Goal: Information Seeking & Learning: Check status

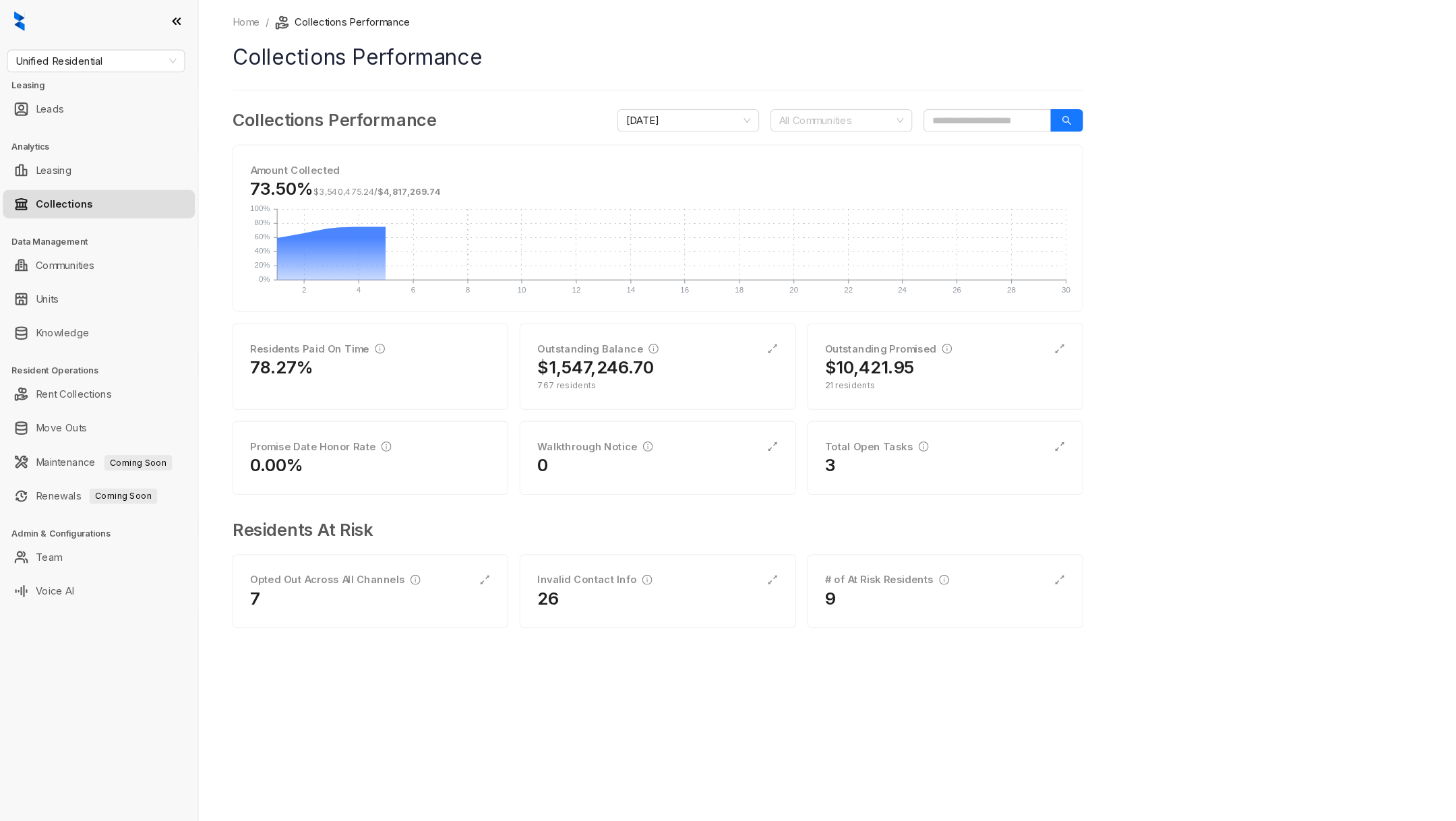
click at [119, 44] on div "Unified Residential Leasing Leads Analytics Leasing Collections Data Management…" at bounding box center [94, 410] width 188 height 821
click at [124, 55] on span "Unified Residential" at bounding box center [91, 58] width 153 height 21
type input "**"
click at [71, 105] on div "RR Living" at bounding box center [92, 107] width 148 height 15
click at [272, 325] on div "Residents Paid On Time" at bounding box center [302, 332] width 128 height 15
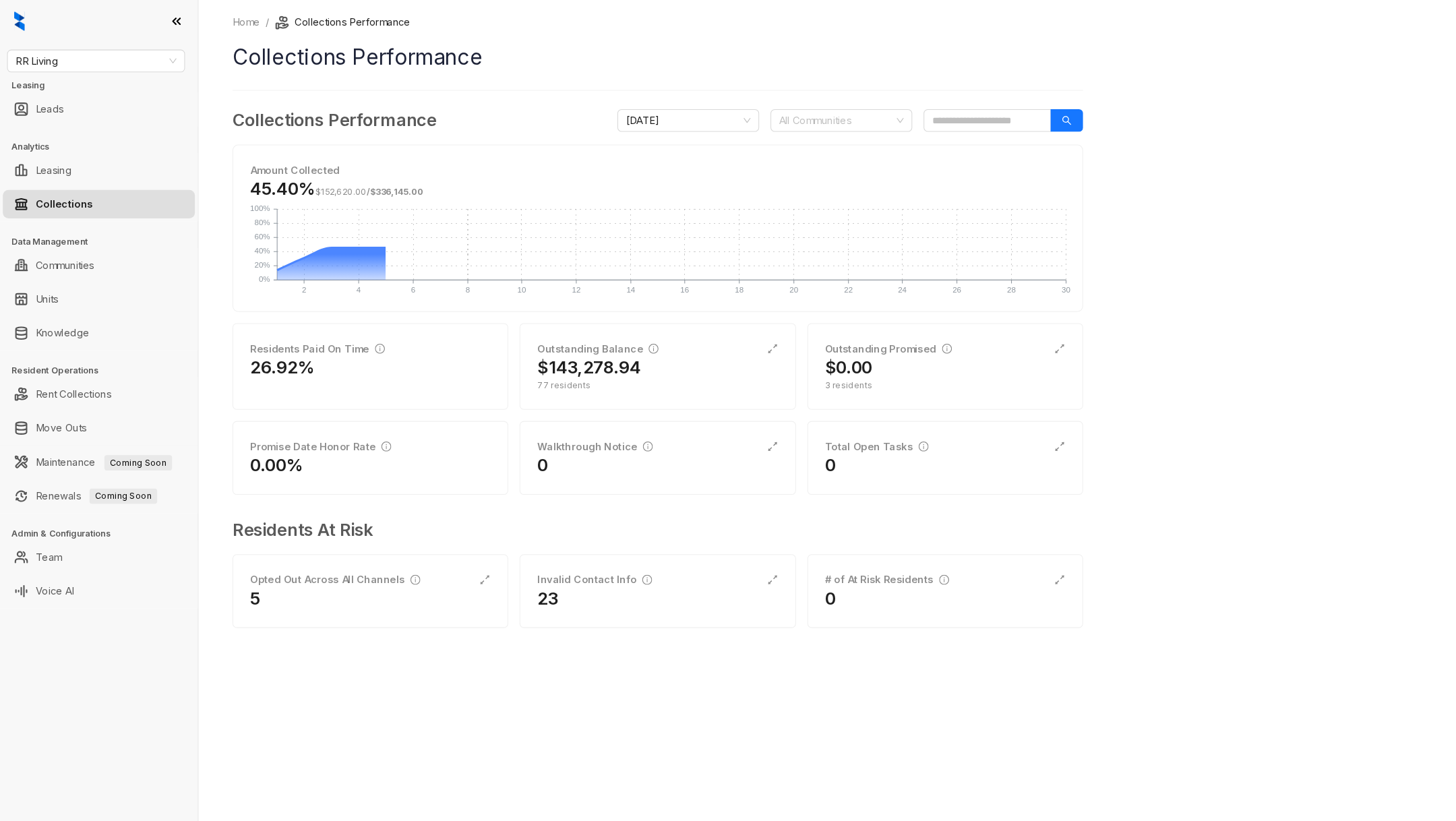
click at [336, 351] on div "26.92%" at bounding box center [353, 350] width 229 height 22
click at [305, 362] on div "Residents Paid On Time 26.92%" at bounding box center [352, 349] width 262 height 82
click at [542, 345] on h2 "$143,278.94" at bounding box center [560, 350] width 99 height 22
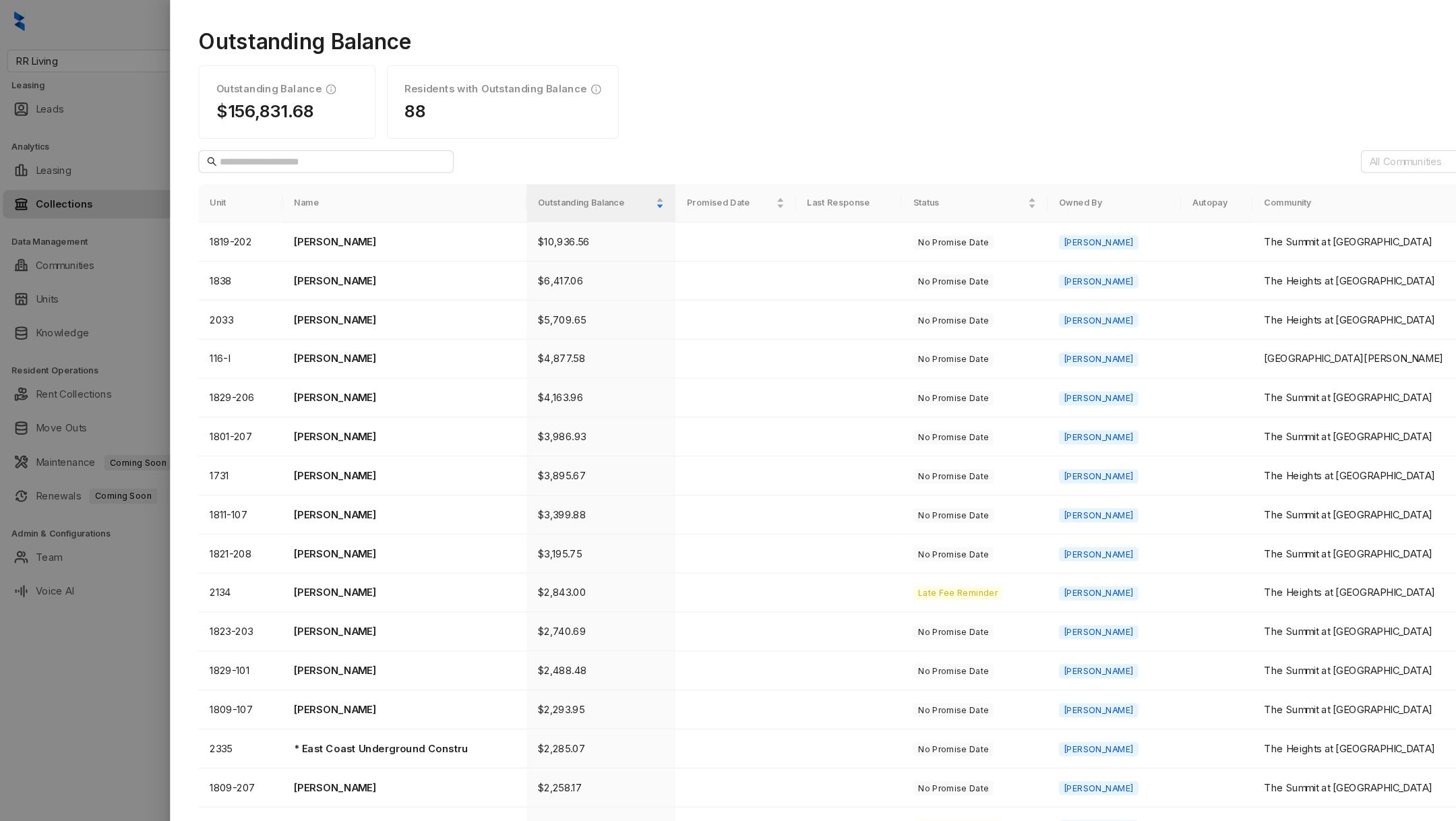
scroll to position [173, 0]
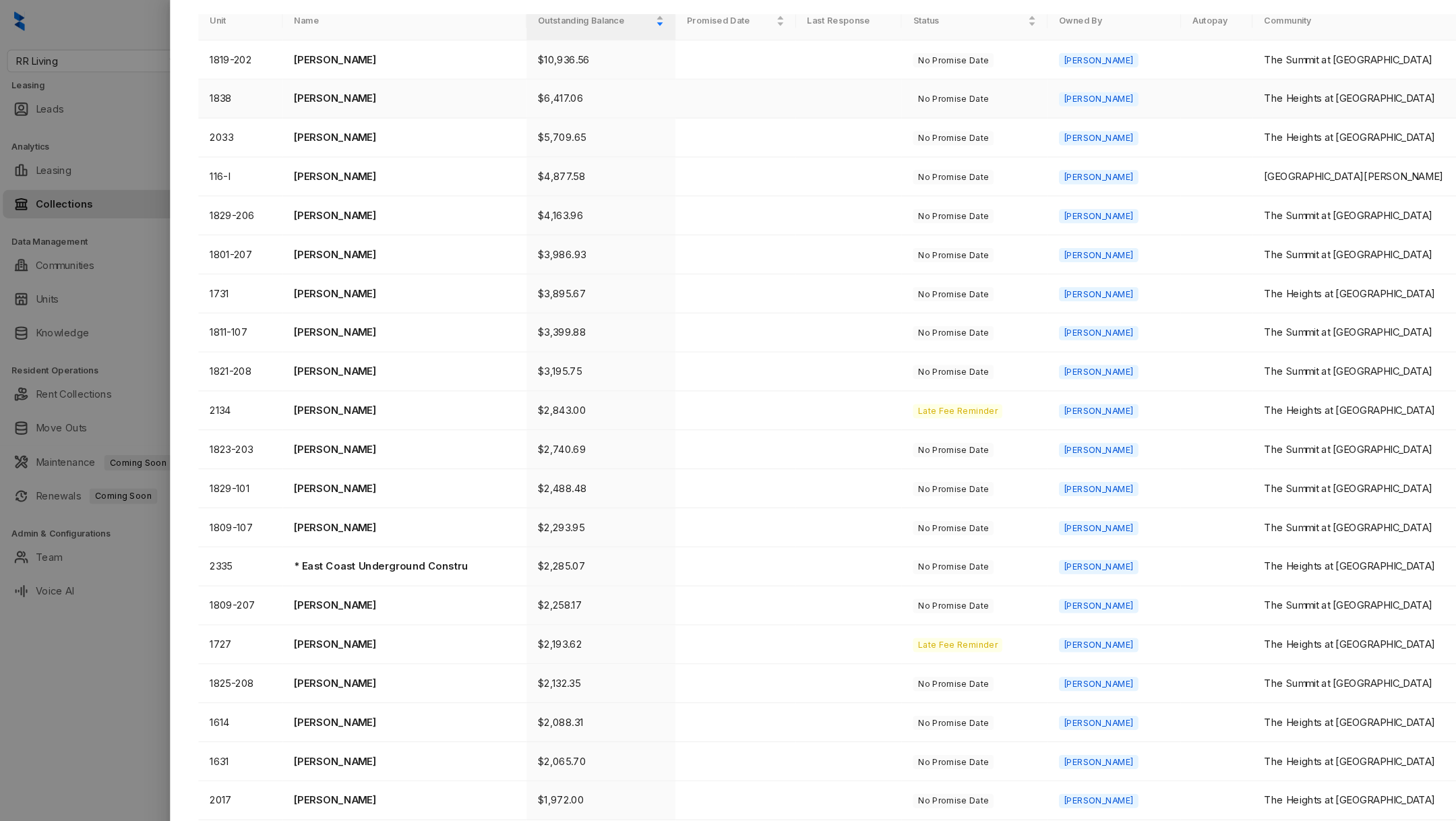
click at [333, 93] on p "[PERSON_NAME]" at bounding box center [385, 94] width 210 height 15
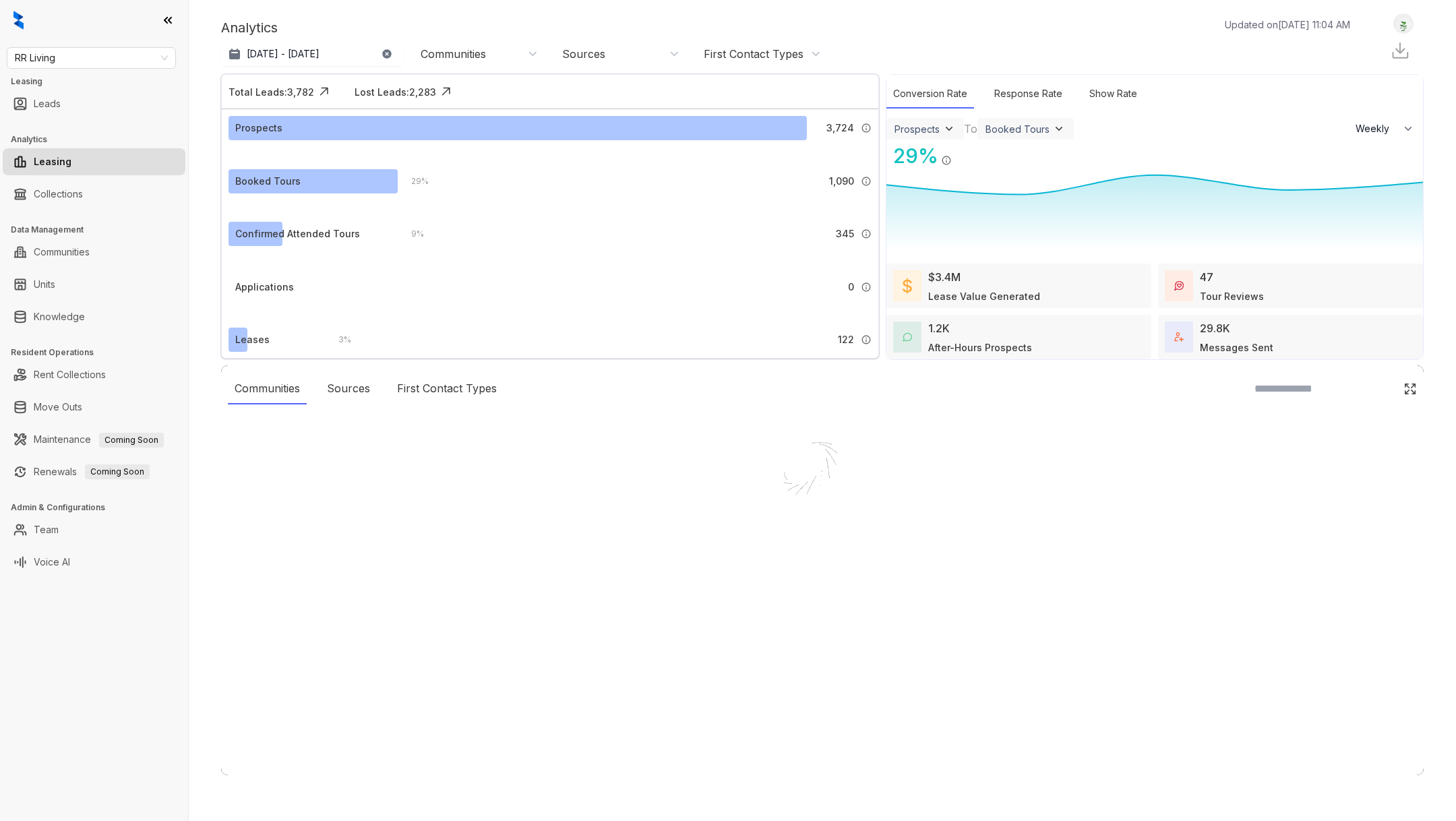
select select "******"
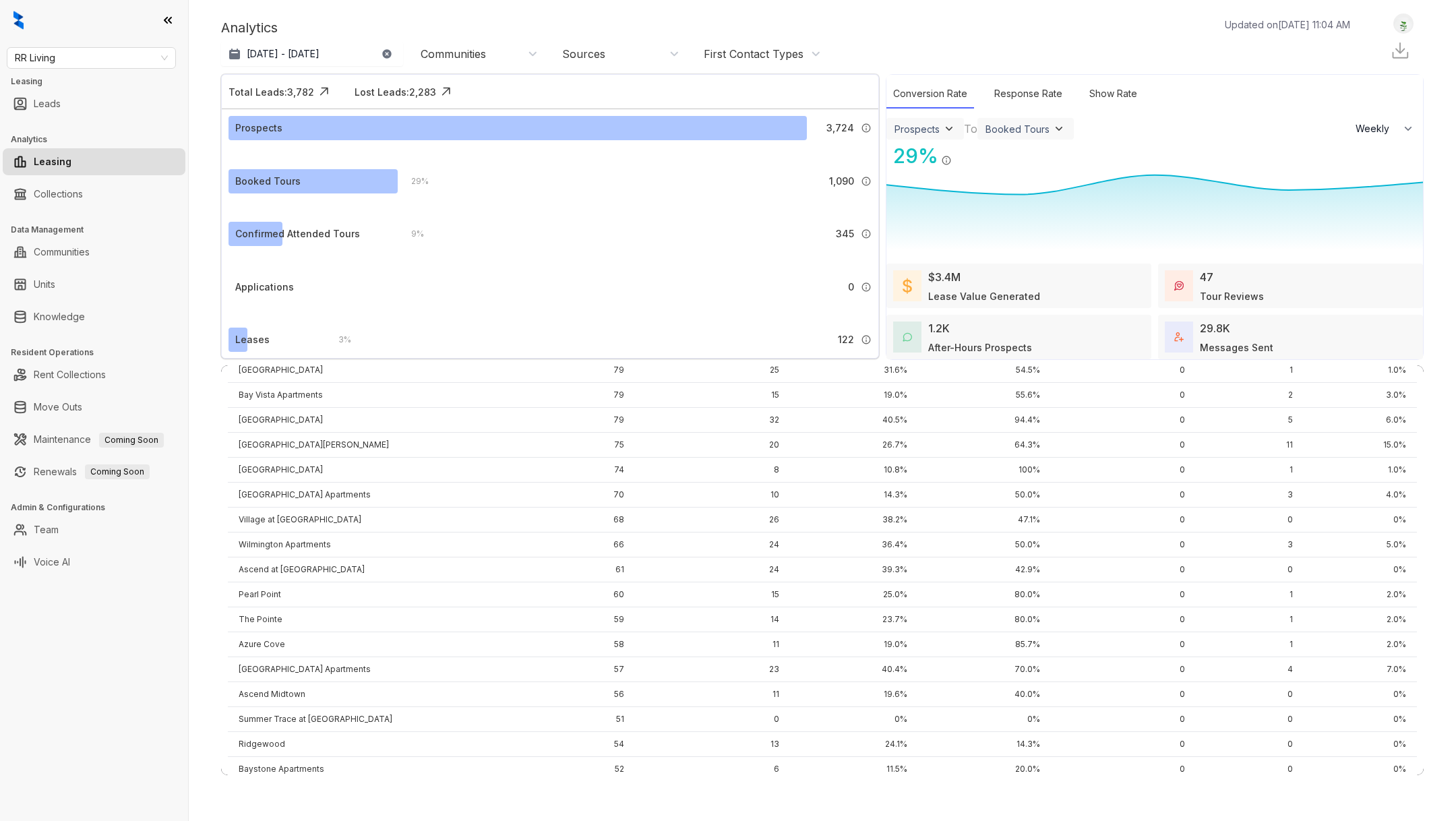
scroll to position [537, 0]
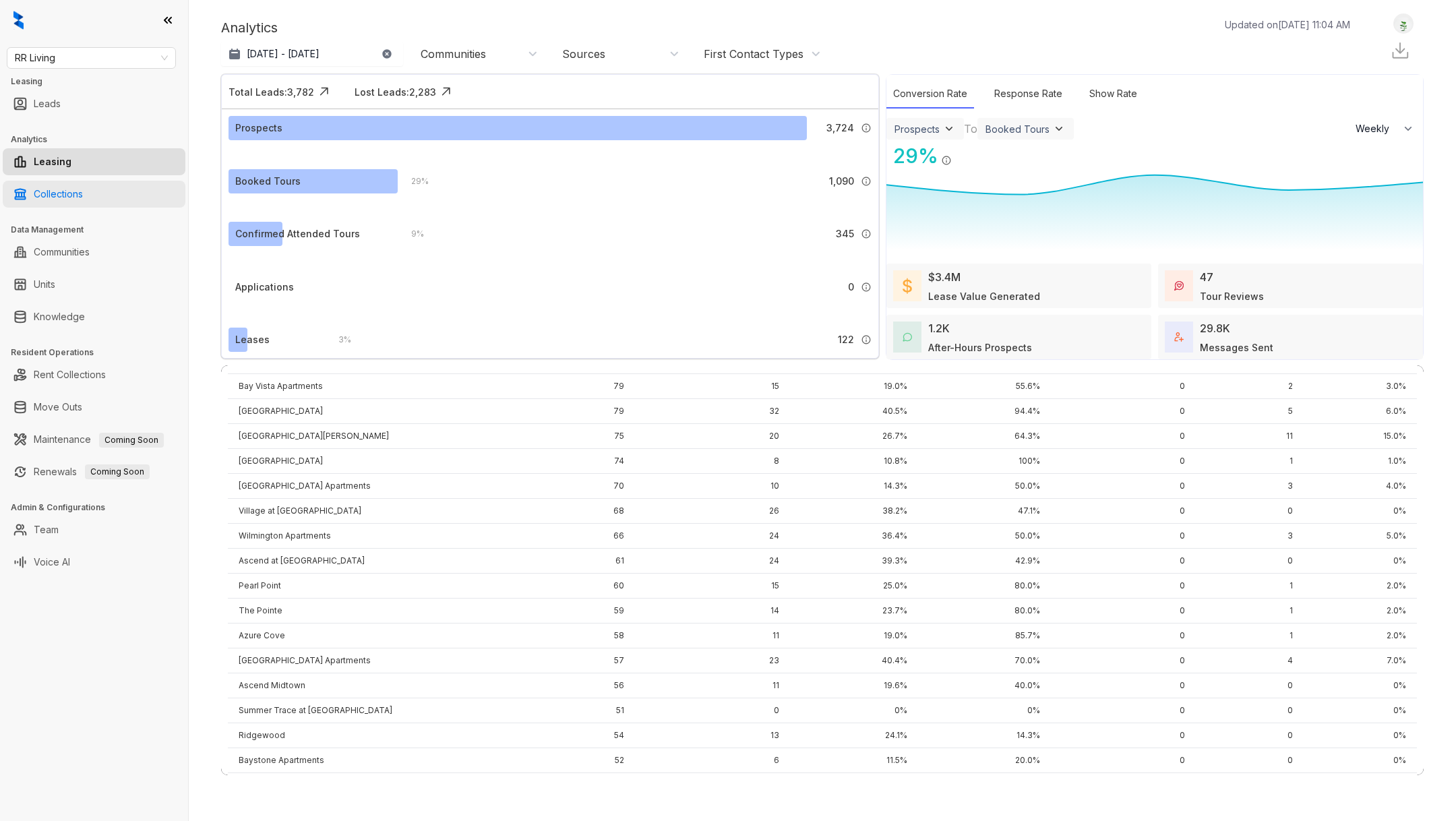
click at [62, 200] on link "Collections" at bounding box center [58, 194] width 49 height 27
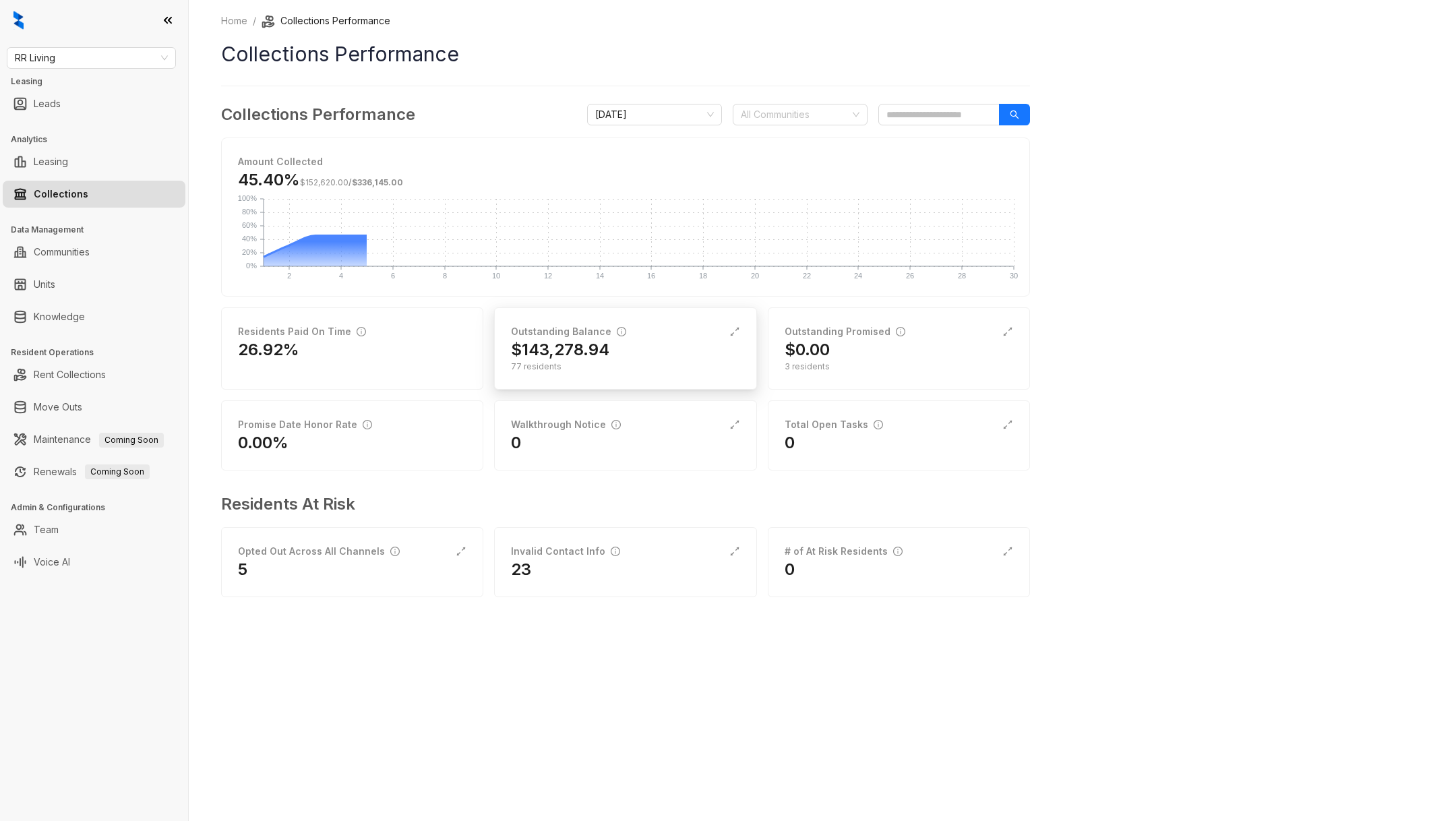
click at [649, 339] on div "$143,278.94" at bounding box center [625, 350] width 229 height 22
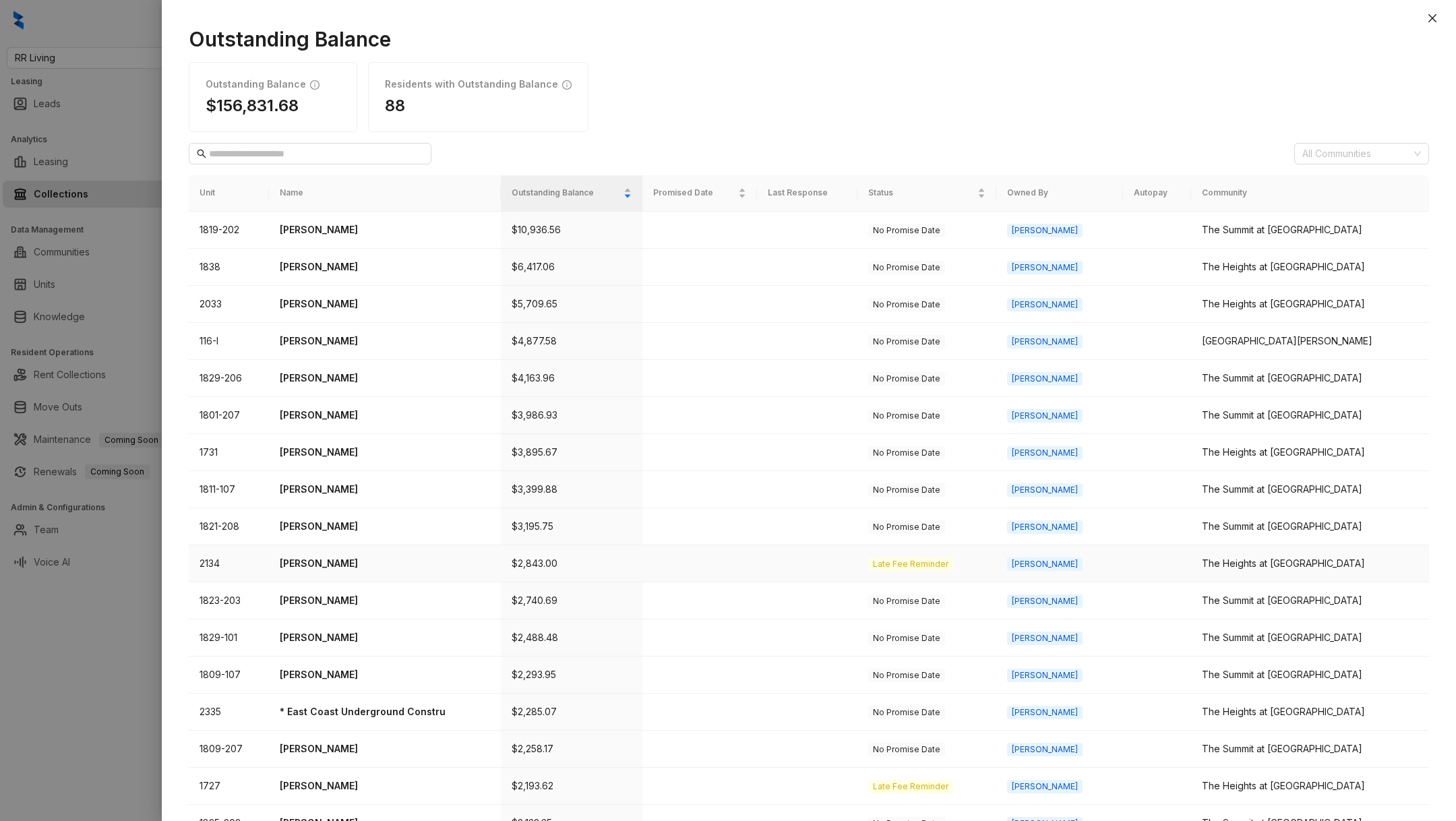
click at [320, 559] on p "[PERSON_NAME]" at bounding box center [385, 564] width 210 height 15
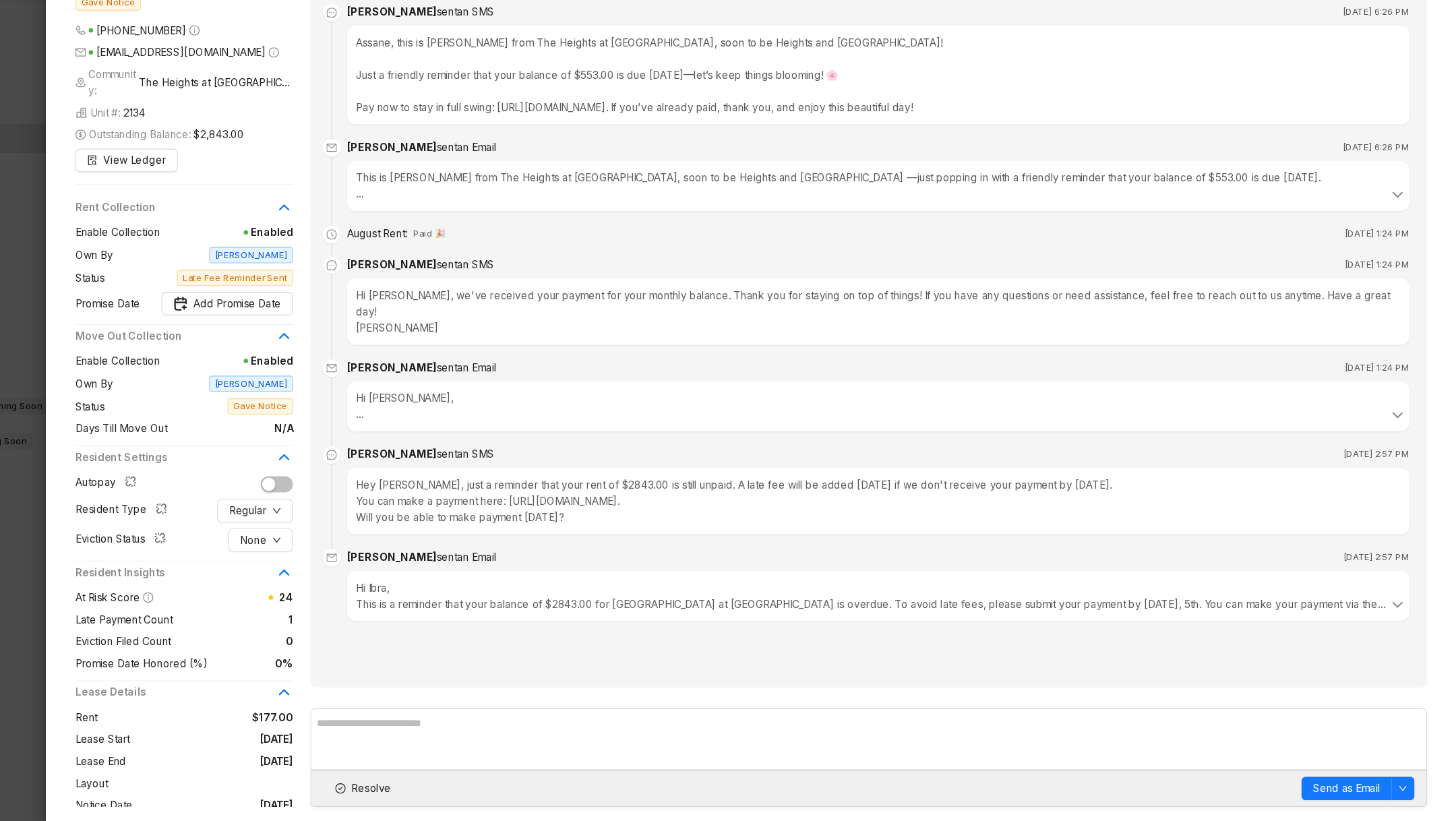
scroll to position [128, 0]
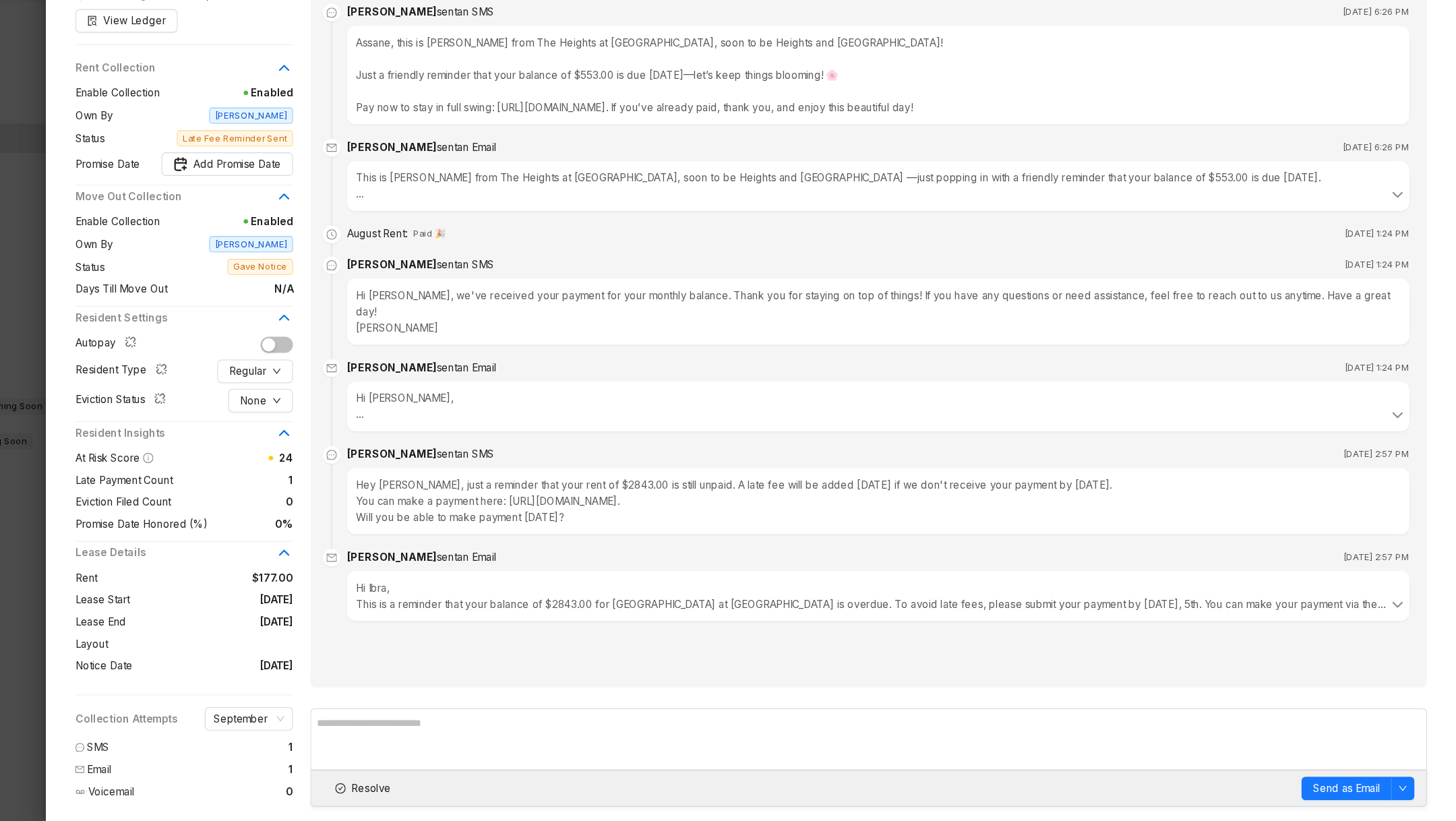
click at [125, 635] on div at bounding box center [728, 410] width 1456 height 821
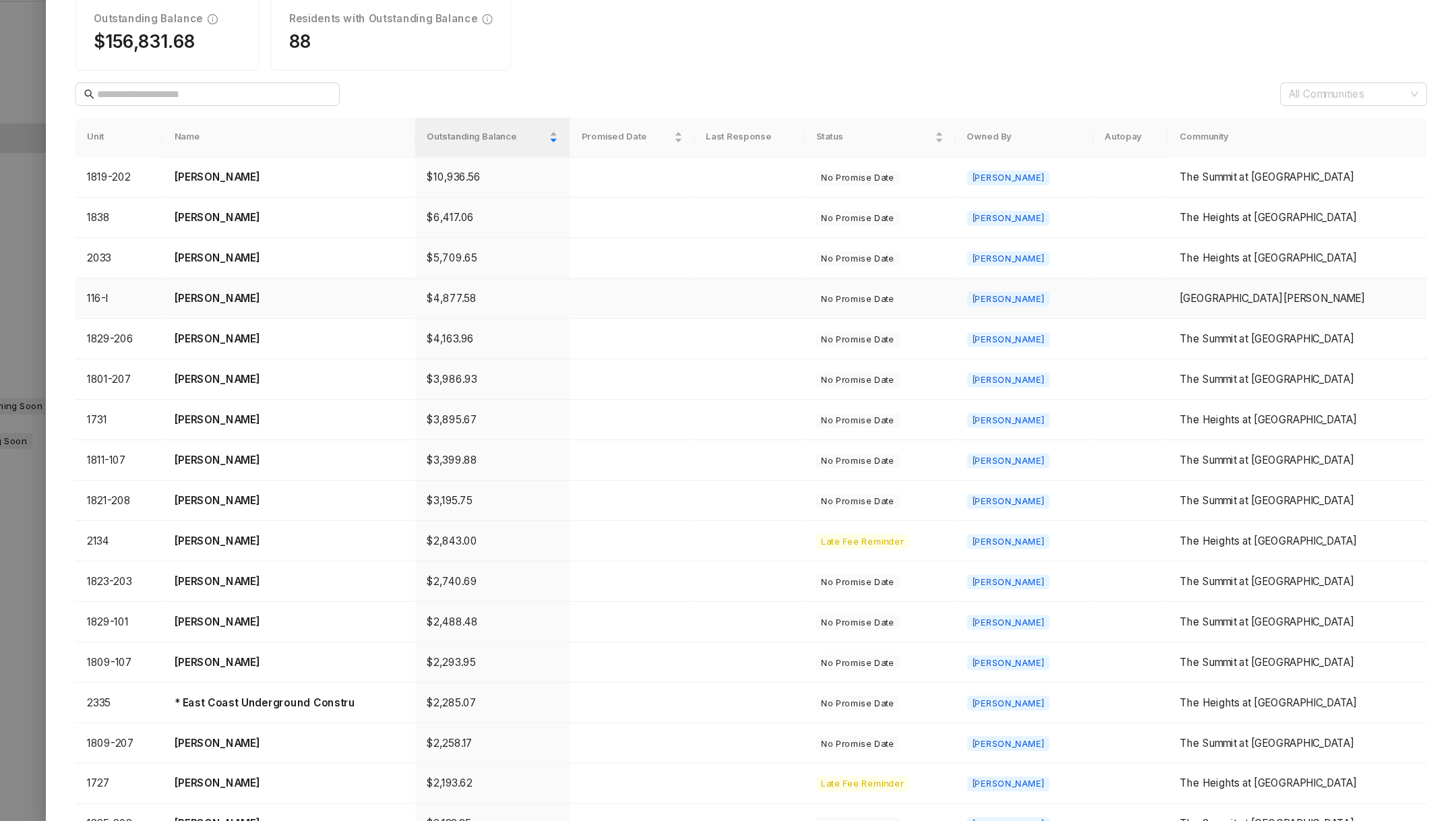
click at [316, 341] on p "[PERSON_NAME]" at bounding box center [385, 341] width 210 height 15
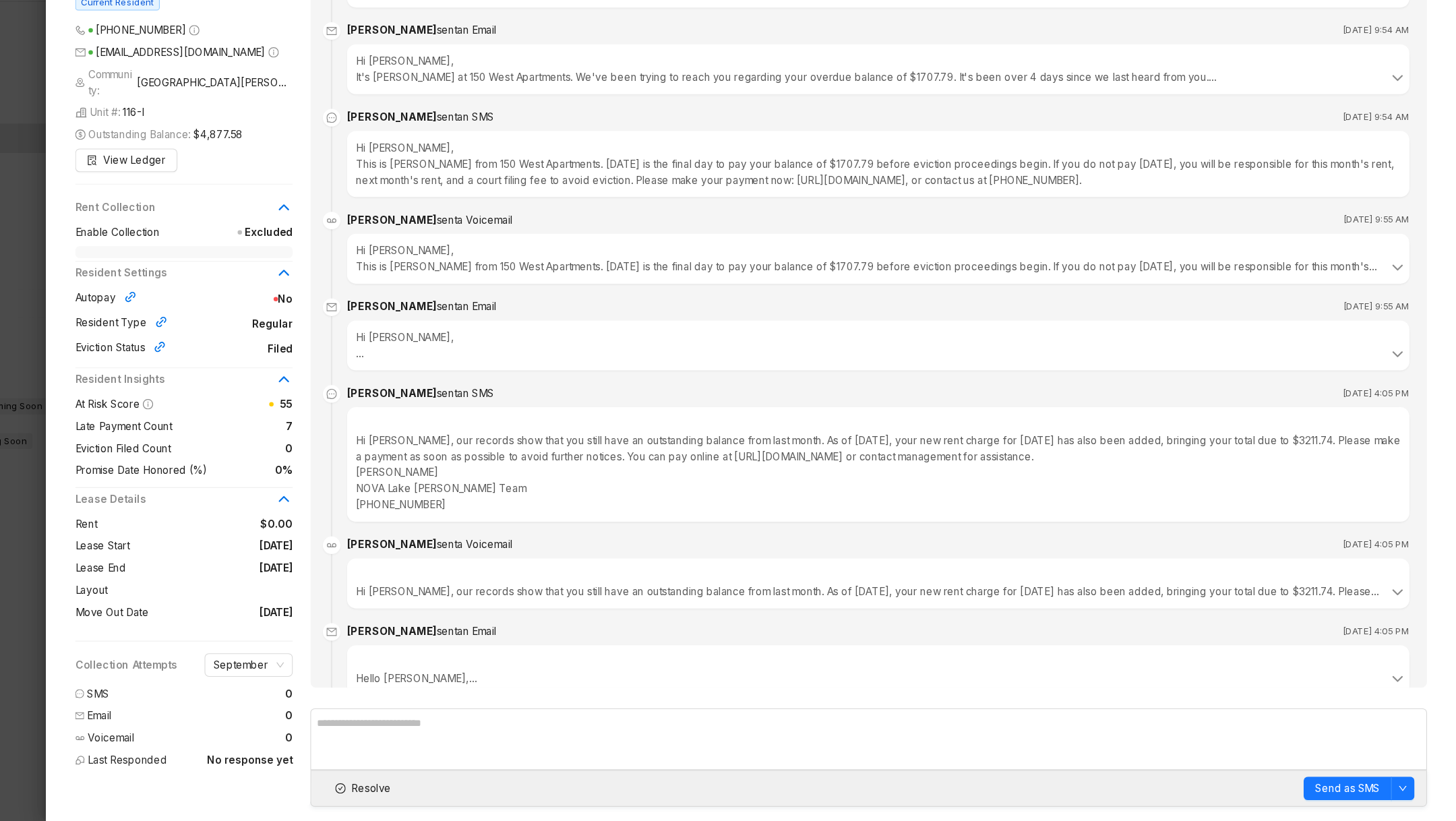
scroll to position [2271, 0]
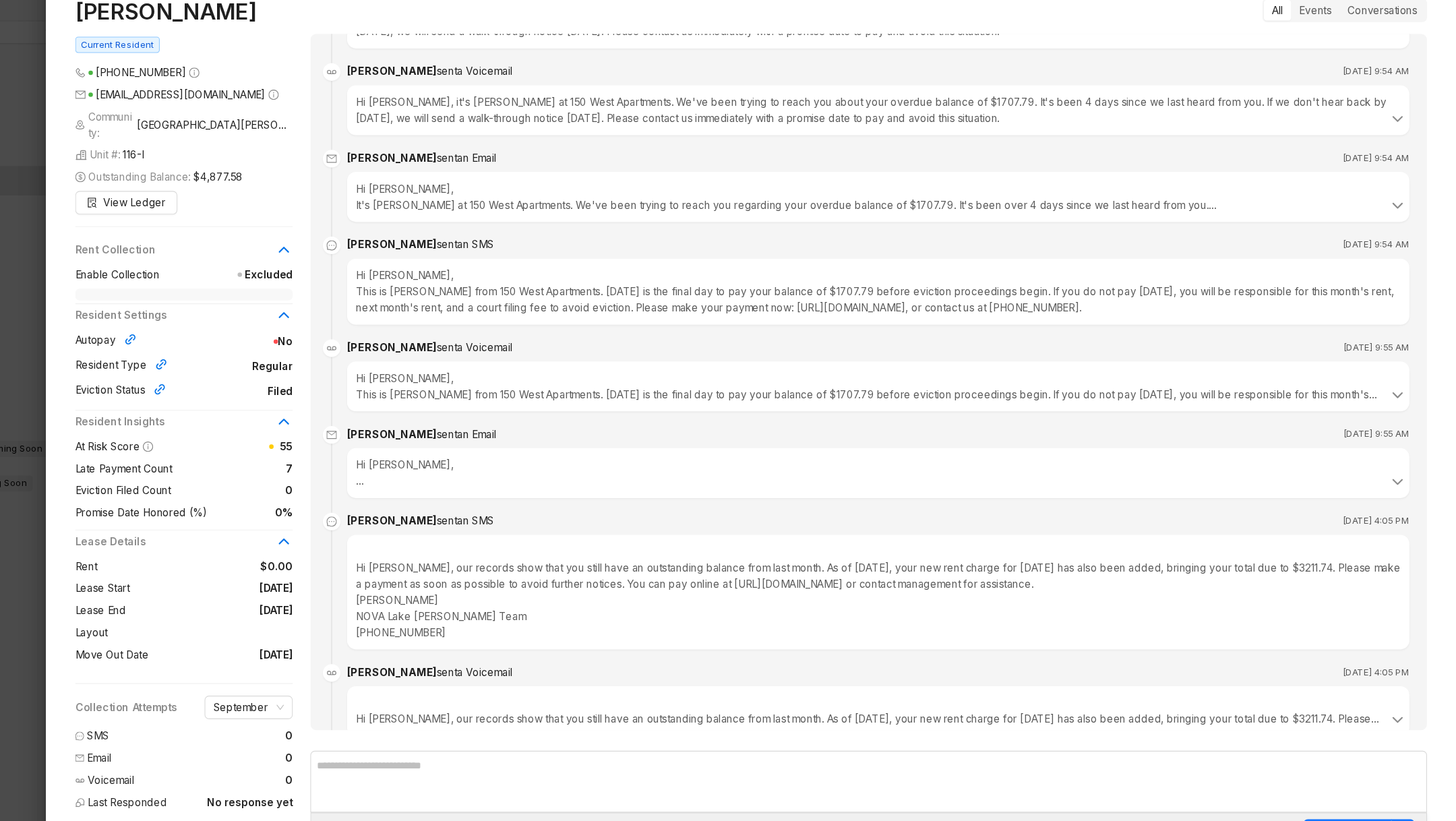
click at [792, 309] on div "Hi [PERSON_NAME], This is [PERSON_NAME] from 150 West Apartments. [DATE] is the…" at bounding box center [926, 296] width 975 height 61
drag, startPoint x: 792, startPoint y: 309, endPoint x: 955, endPoint y: 307, distance: 163.0
click at [955, 307] on div "Hi [PERSON_NAME], This is [PERSON_NAME] from 150 West Apartments. [DATE] is the…" at bounding box center [926, 296] width 975 height 61
copy div "[URL][DOMAIN_NAME]"
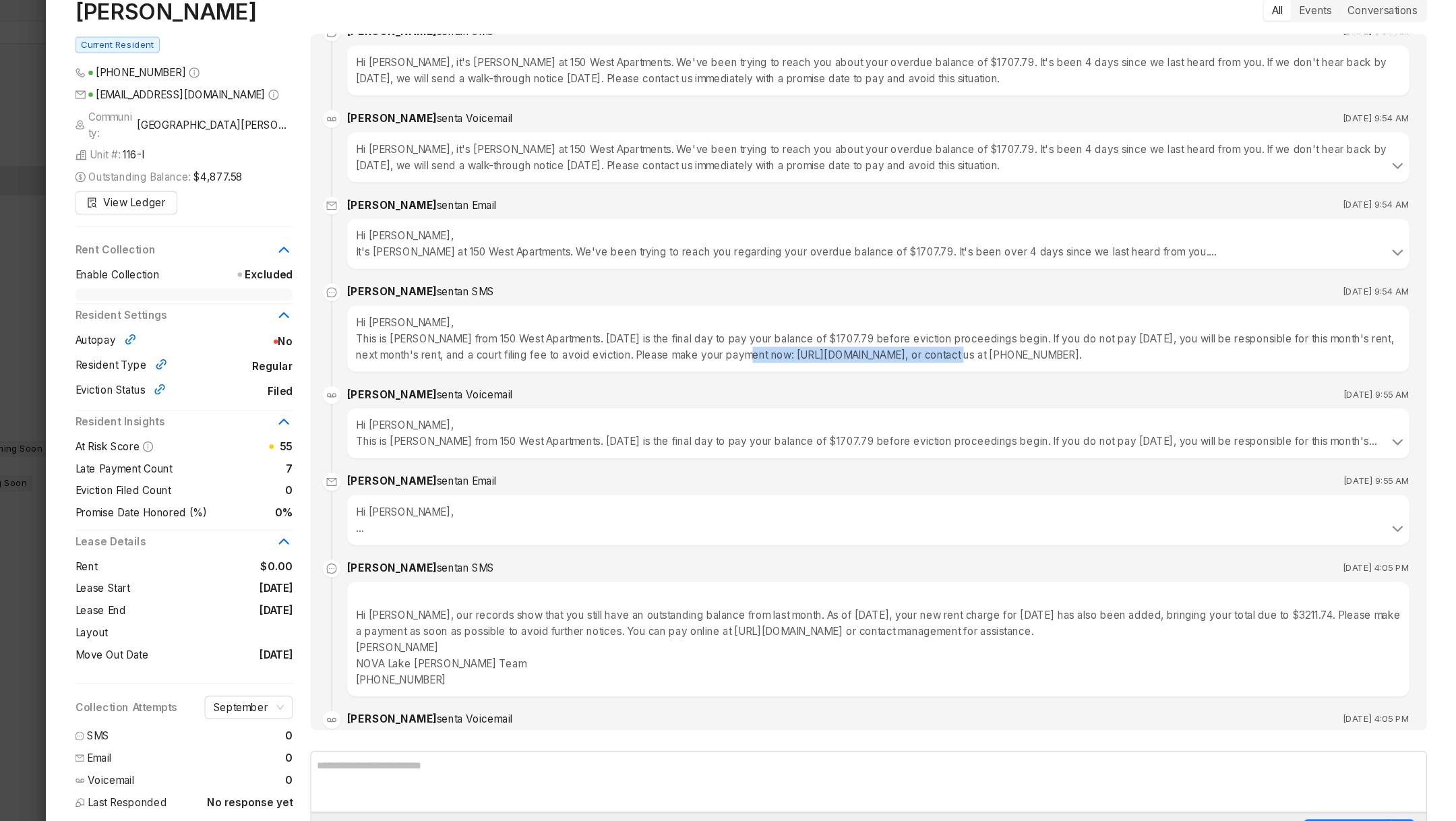
scroll to position [2226, 0]
click at [610, 413] on div "Hi [PERSON_NAME], This is [PERSON_NAME] from 150 West Apartments. [DATE] is the…" at bounding box center [926, 427] width 959 height 29
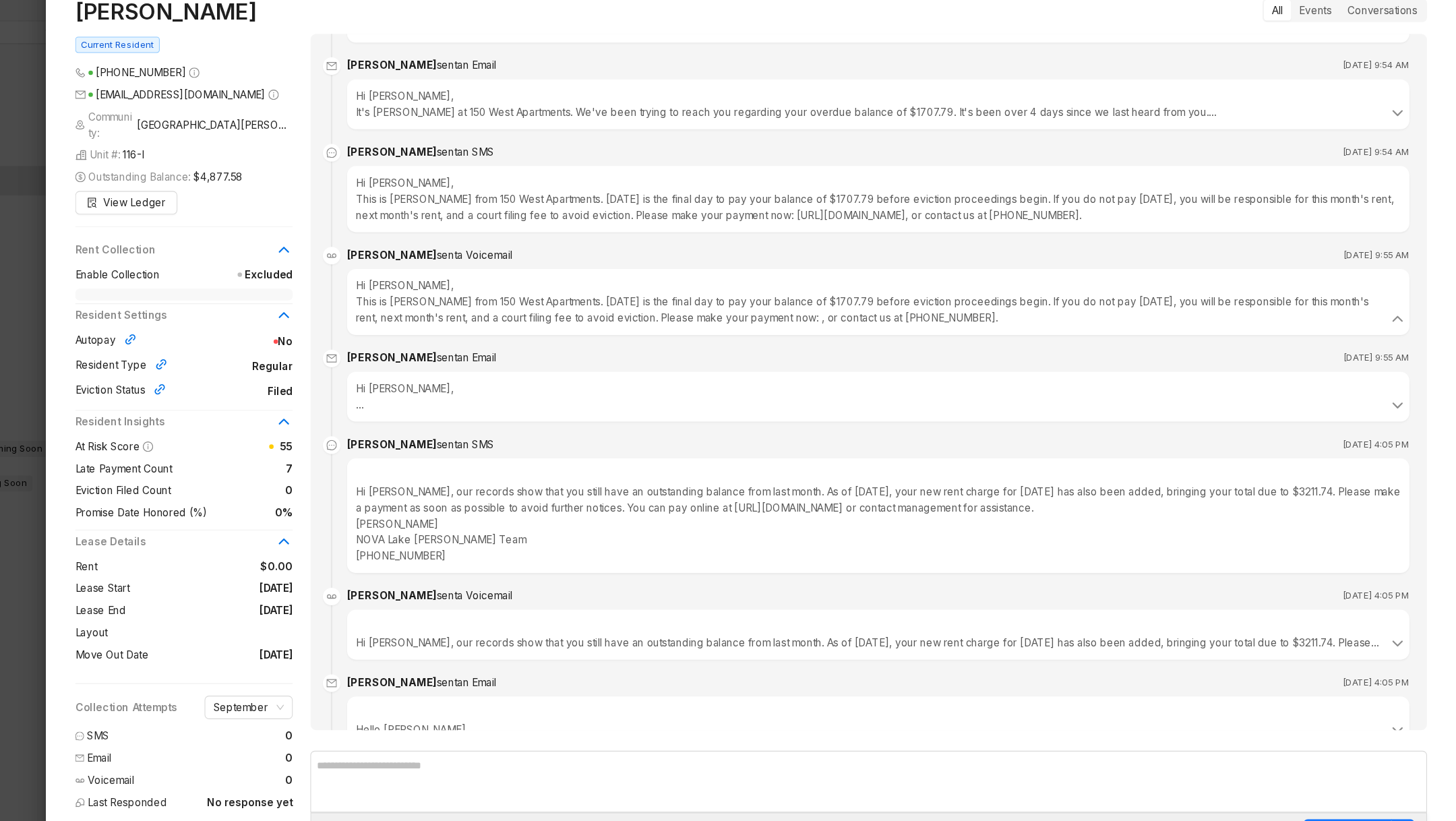
scroll to position [2477, 0]
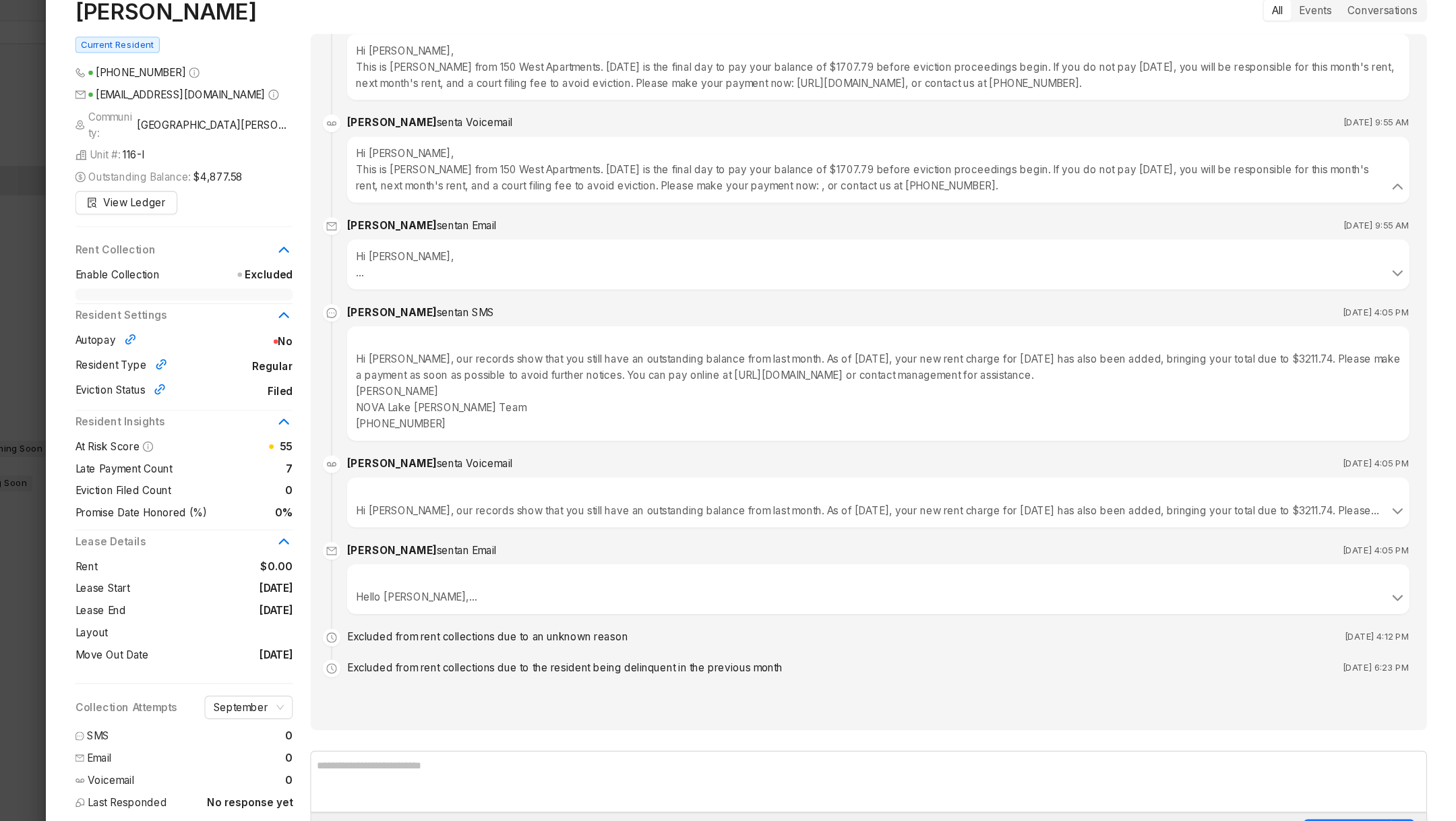
click at [505, 583] on div "Hello [PERSON_NAME], Our records show that you still have an outstanding balanc…" at bounding box center [926, 568] width 975 height 46
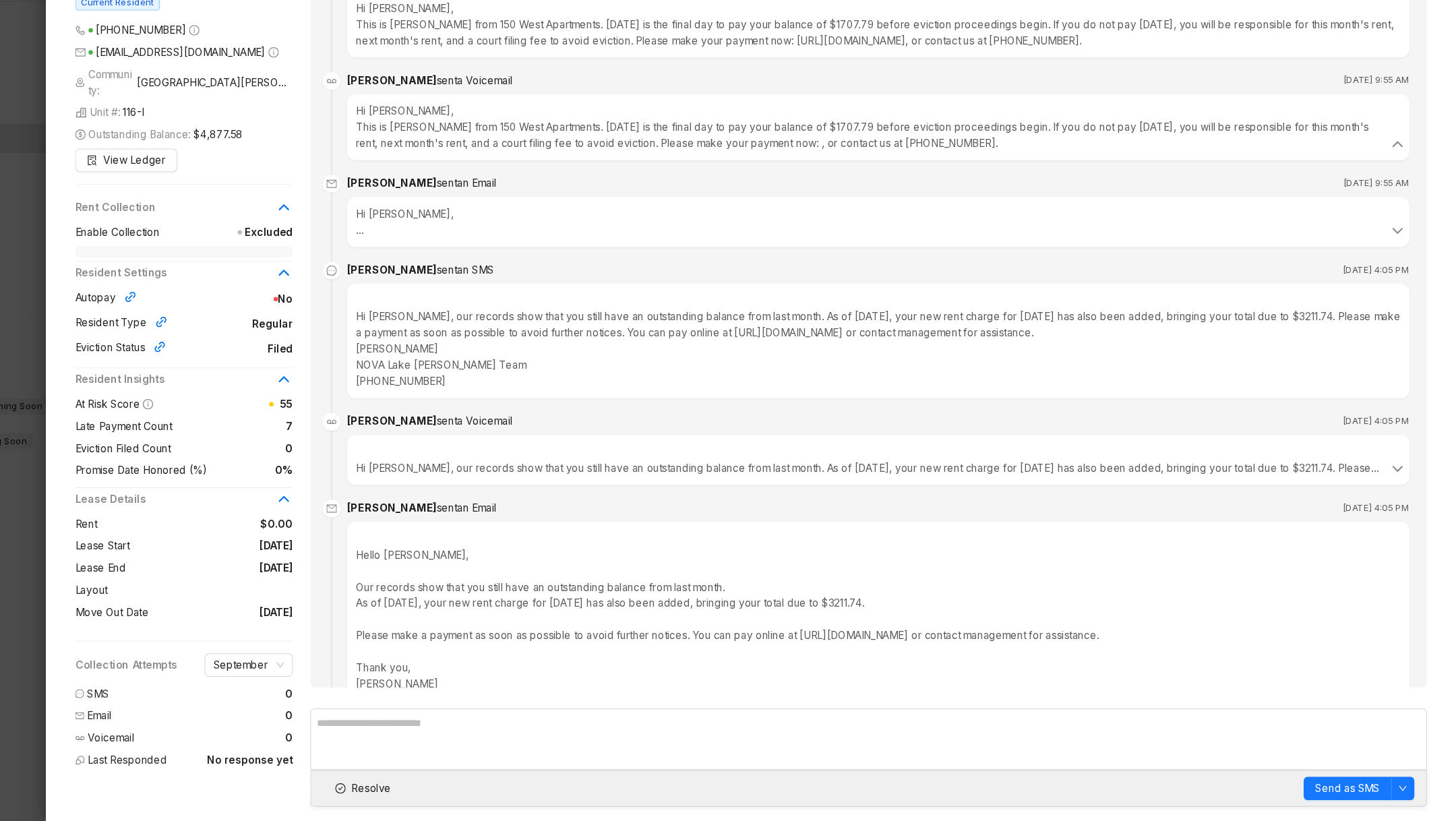
click at [142, 610] on div at bounding box center [728, 410] width 1456 height 821
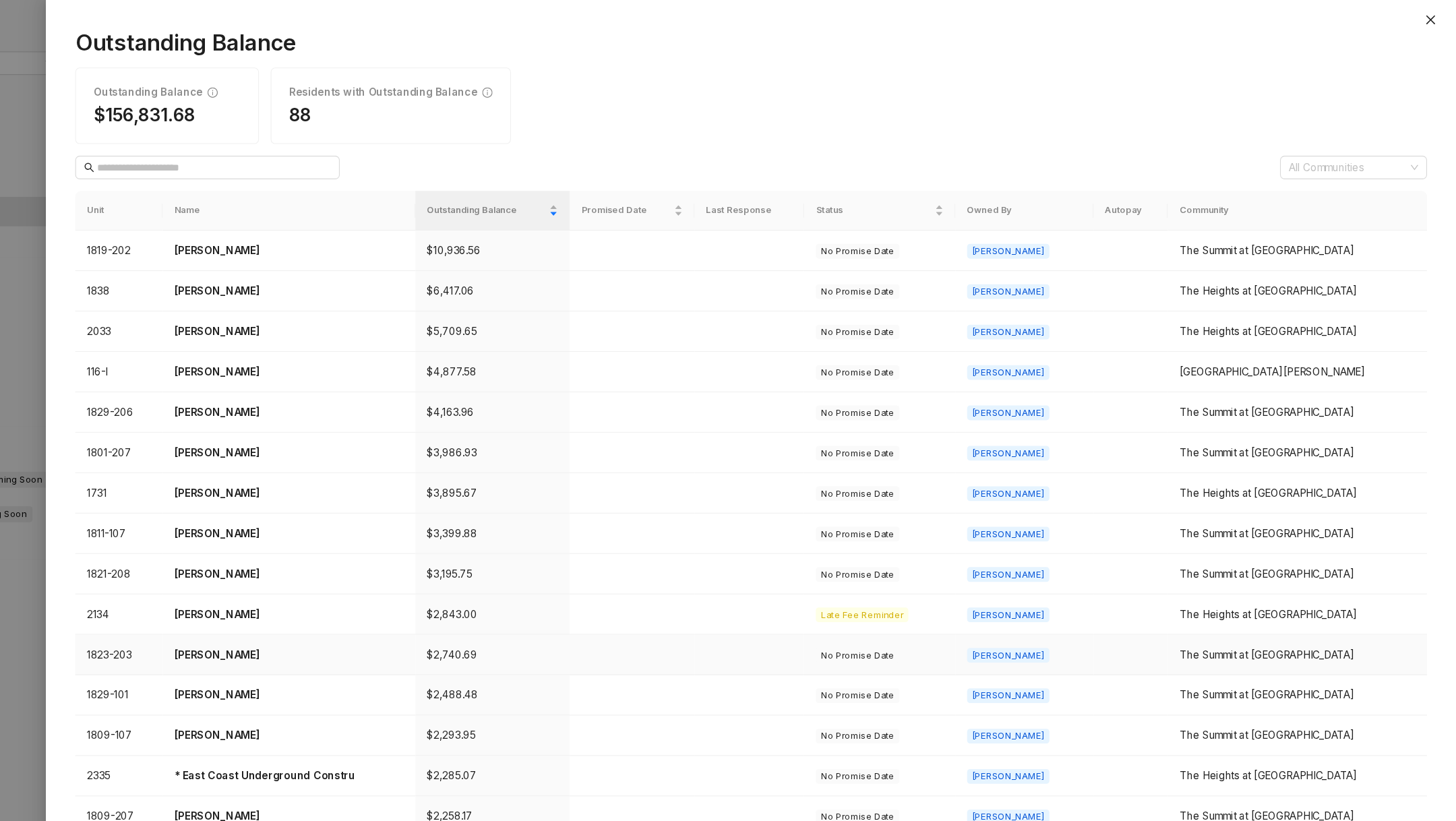
scroll to position [173, 0]
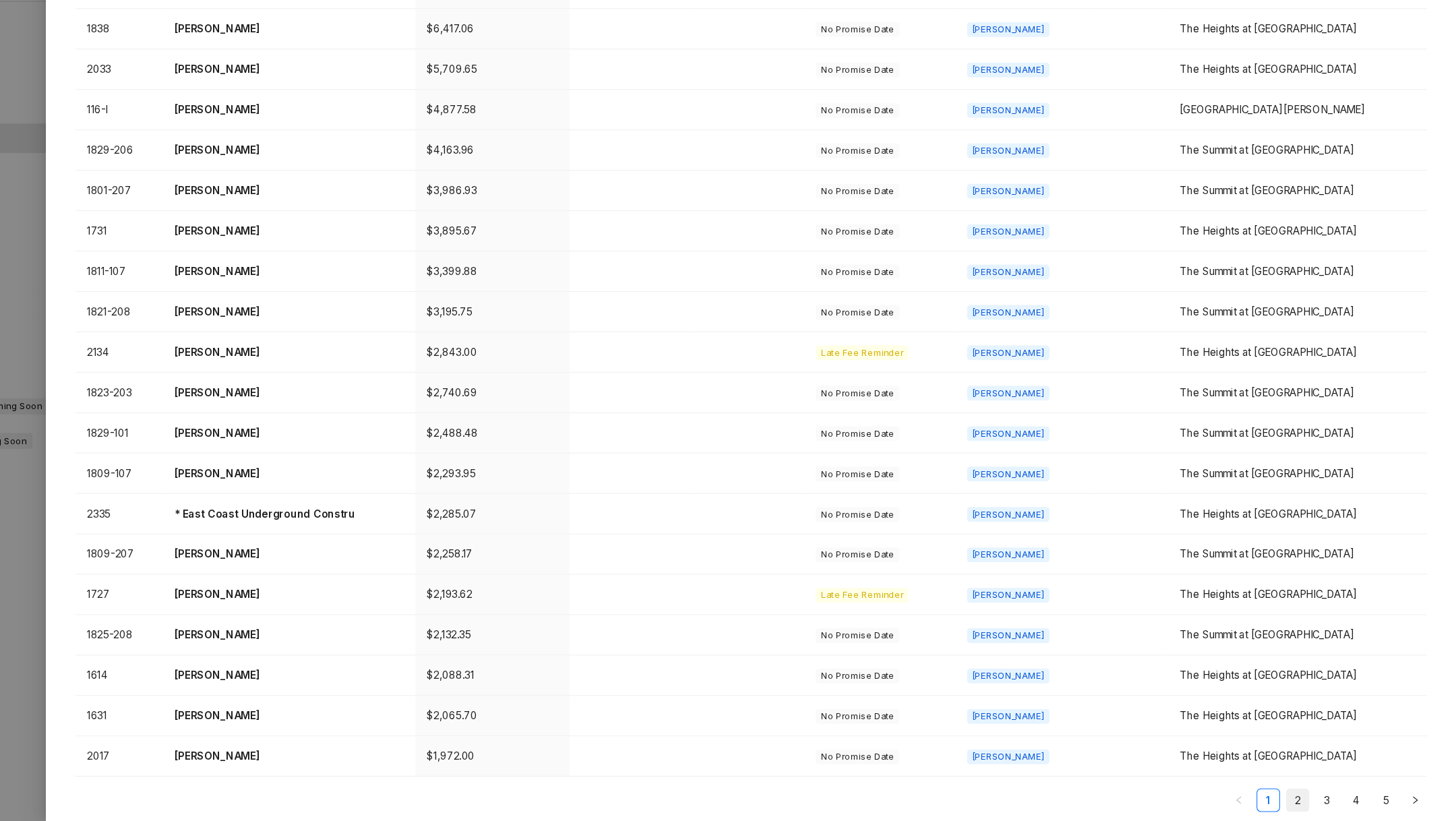
click at [1307, 805] on link "2" at bounding box center [1311, 802] width 21 height 21
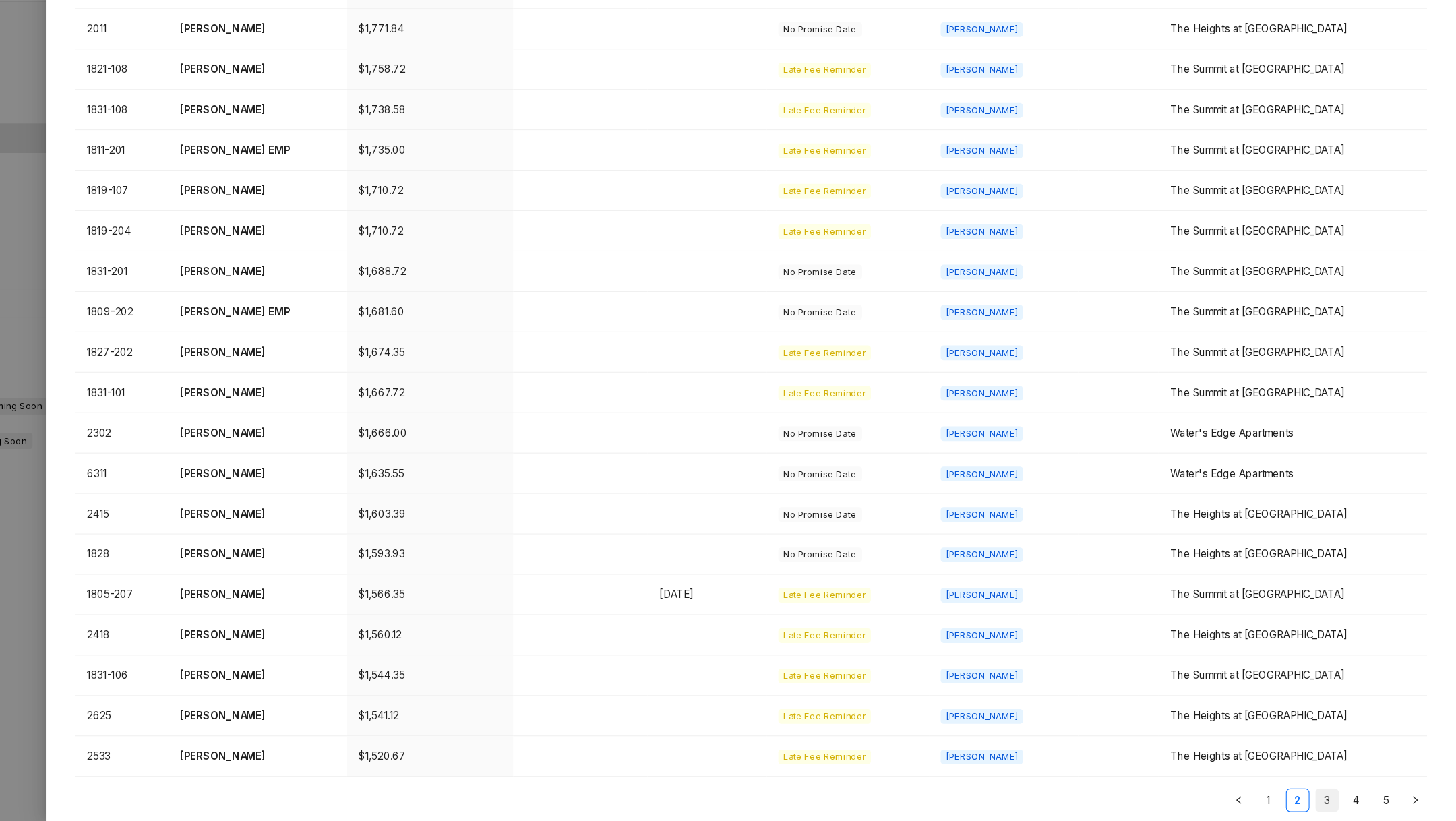
click at [1333, 800] on link "3" at bounding box center [1338, 802] width 21 height 21
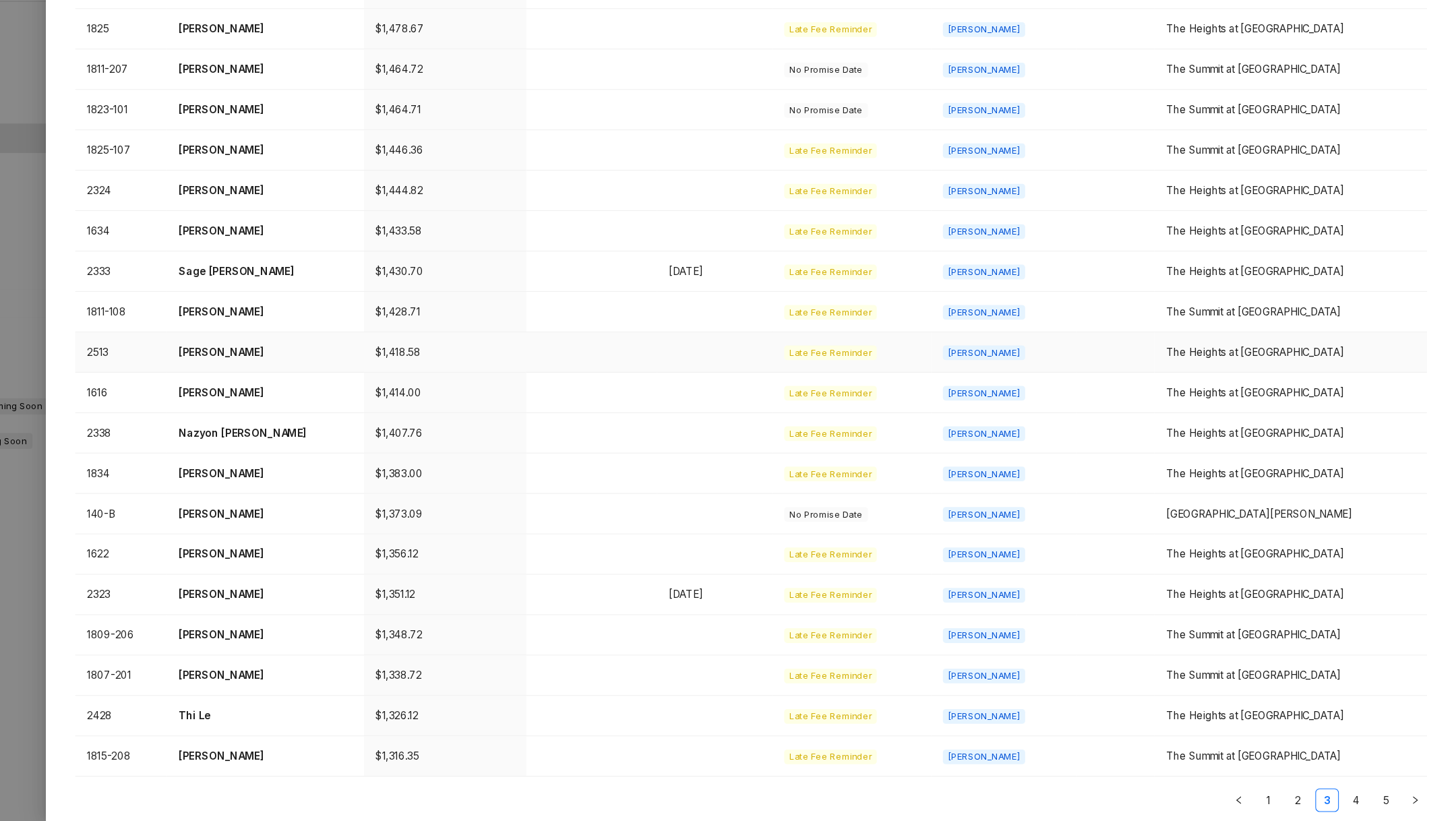
scroll to position [0, 0]
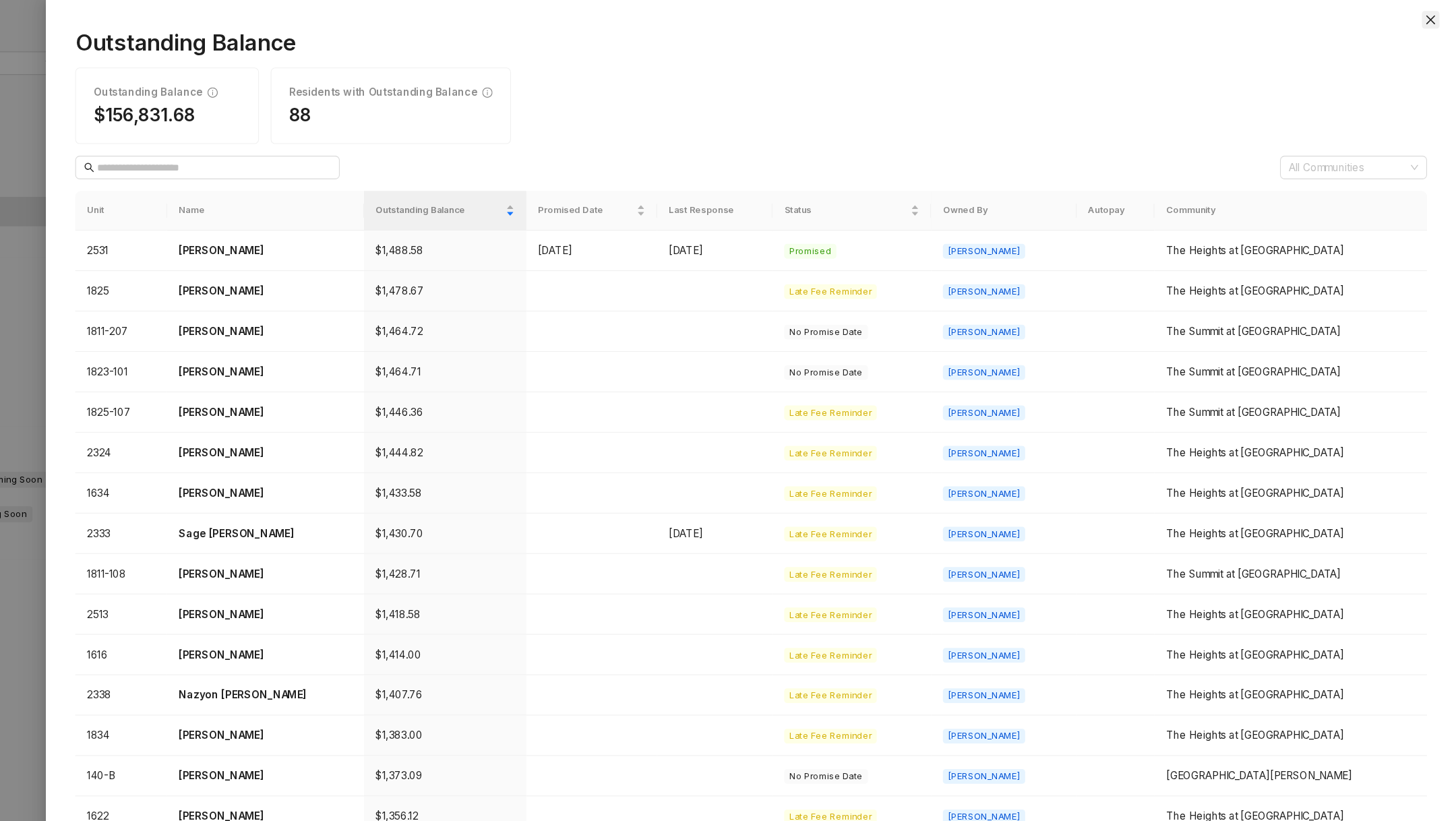
click at [1432, 18] on icon "close" at bounding box center [1433, 18] width 8 height 8
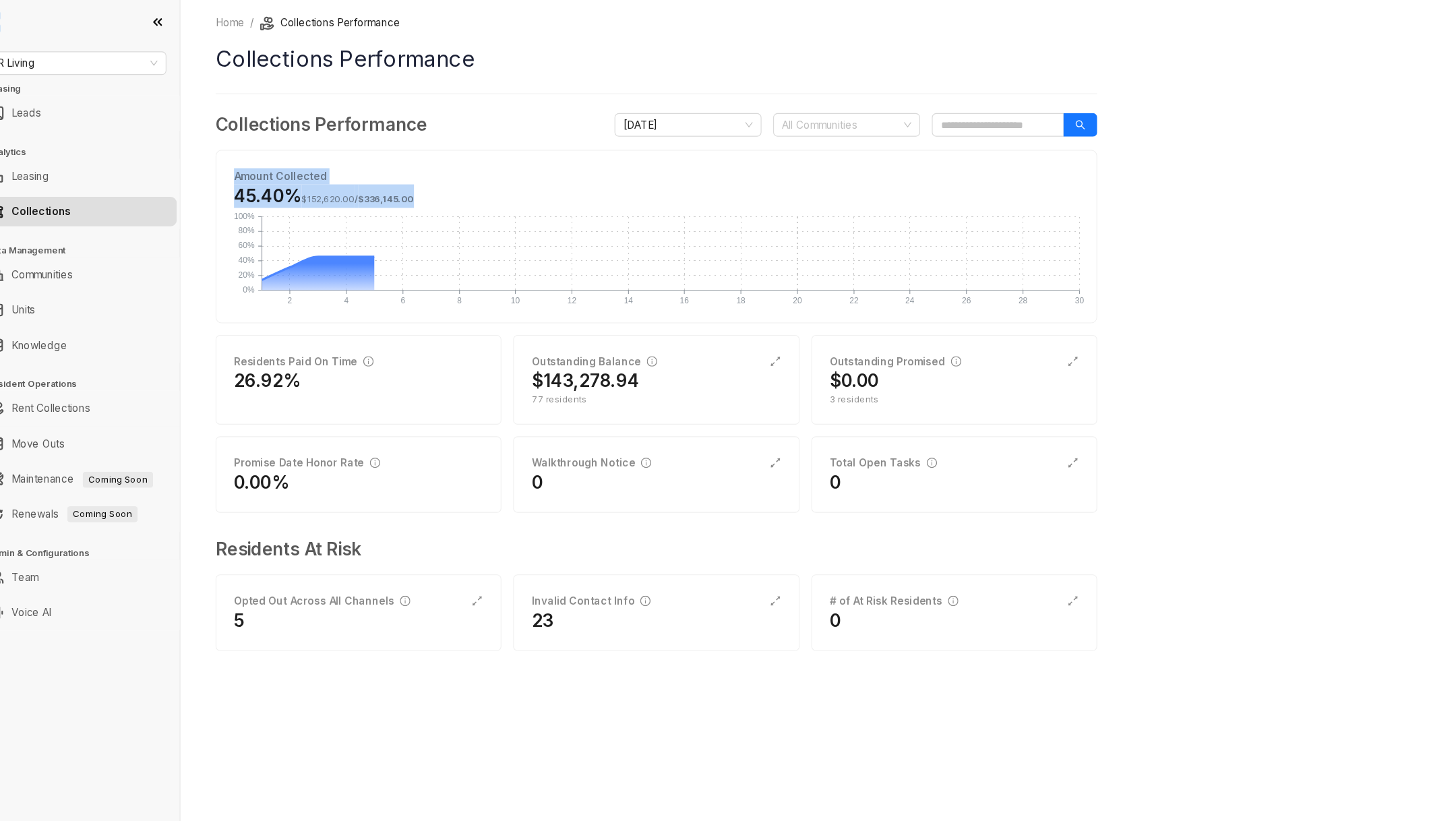
drag, startPoint x: 218, startPoint y: 157, endPoint x: 438, endPoint y: 143, distance: 220.4
click at [442, 165] on div "Home / Collections Performance Collections Performance Collections Performance …" at bounding box center [823, 410] width 1268 height 821
click at [438, 146] on div "Amount Collected 45.40% $152,620.00 / $336,145.00 2 2 4 4 6 6 8 8 10 10 12 12 1…" at bounding box center [625, 217] width 807 height 157
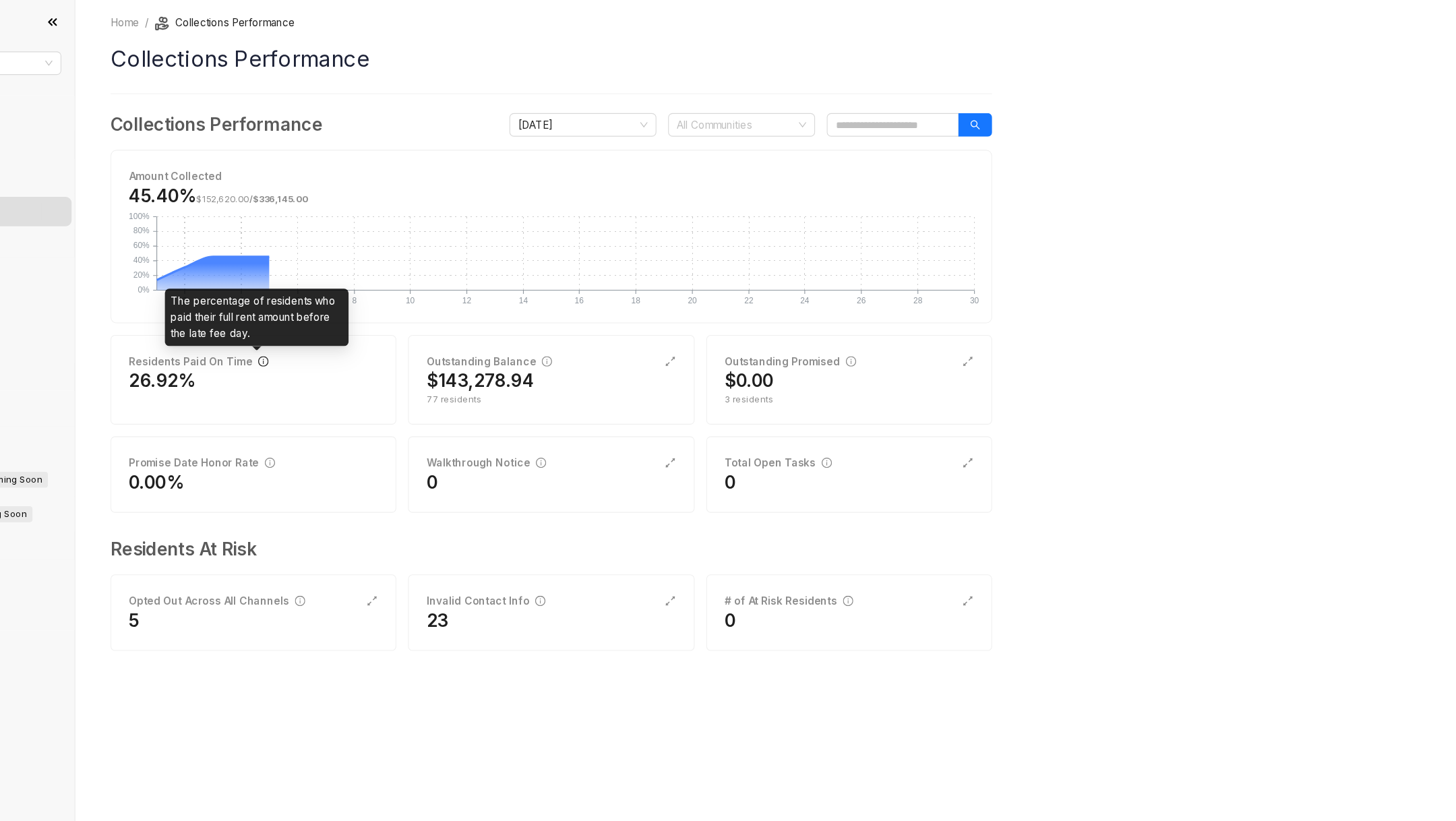
click at [357, 329] on icon "info-circle" at bounding box center [362, 331] width 10 height 10
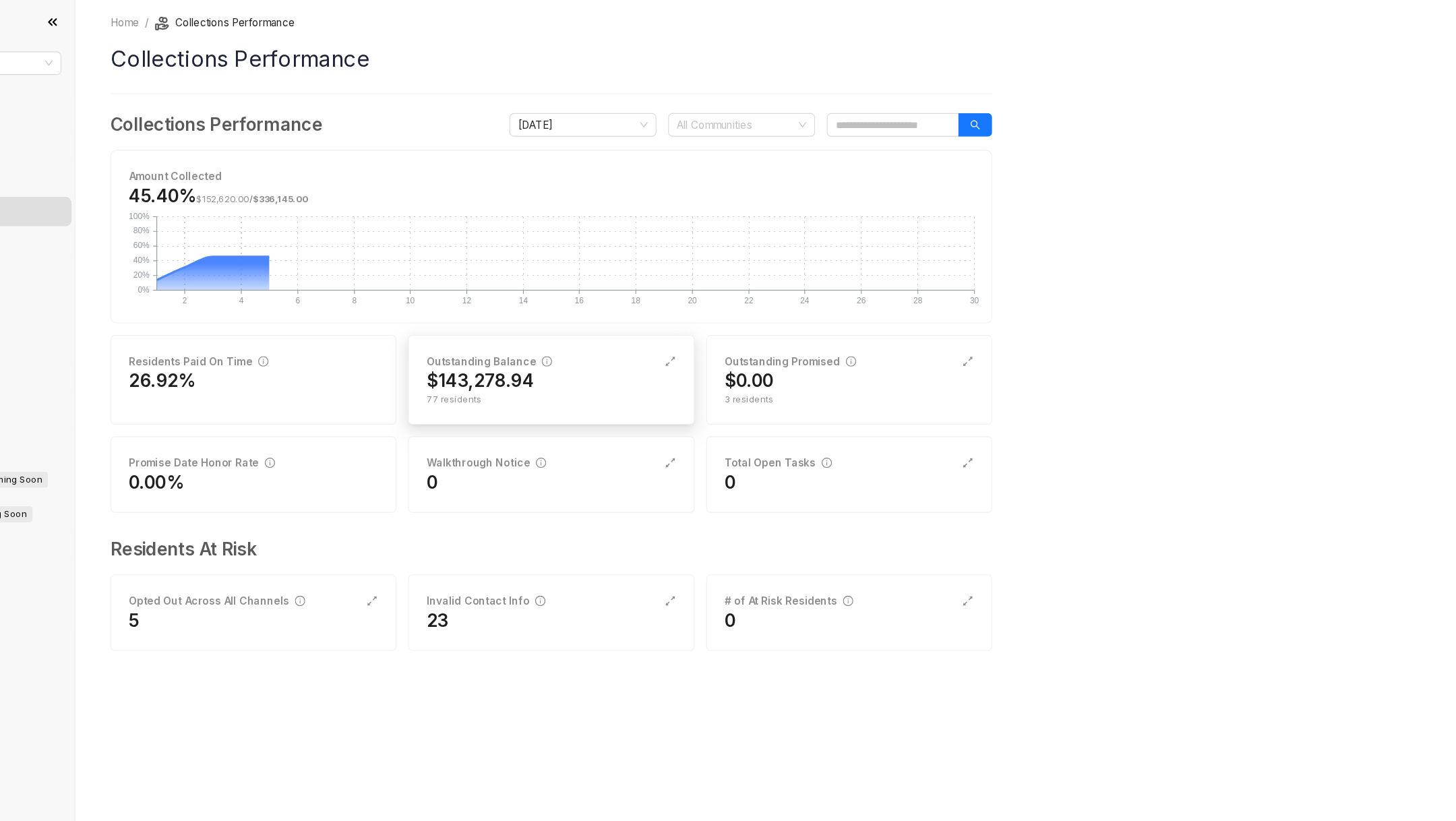
click at [547, 341] on h2 "$143,278.94" at bounding box center [560, 350] width 99 height 22
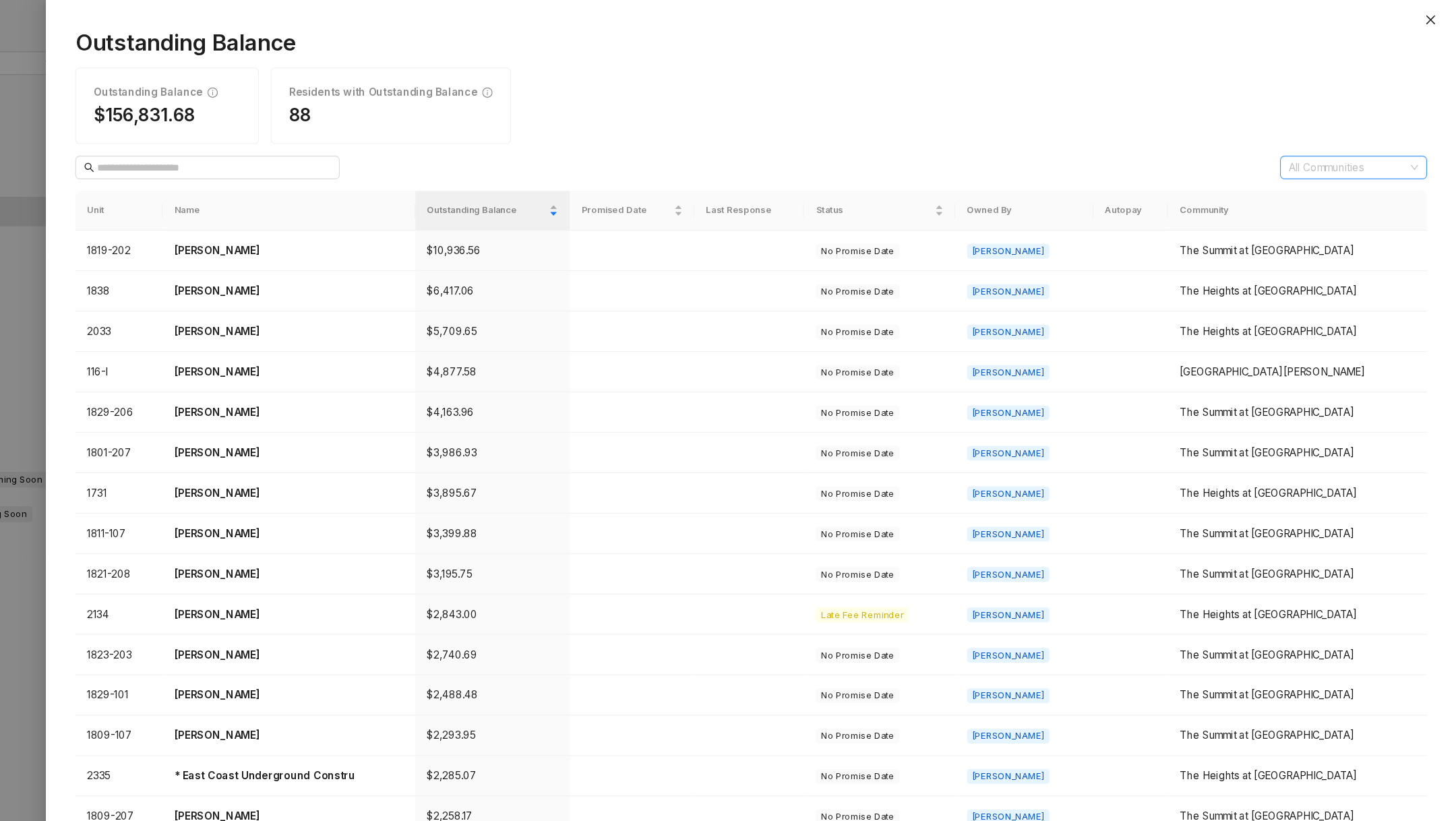
click at [1355, 149] on div at bounding box center [1355, 154] width 115 height 19
type input "****"
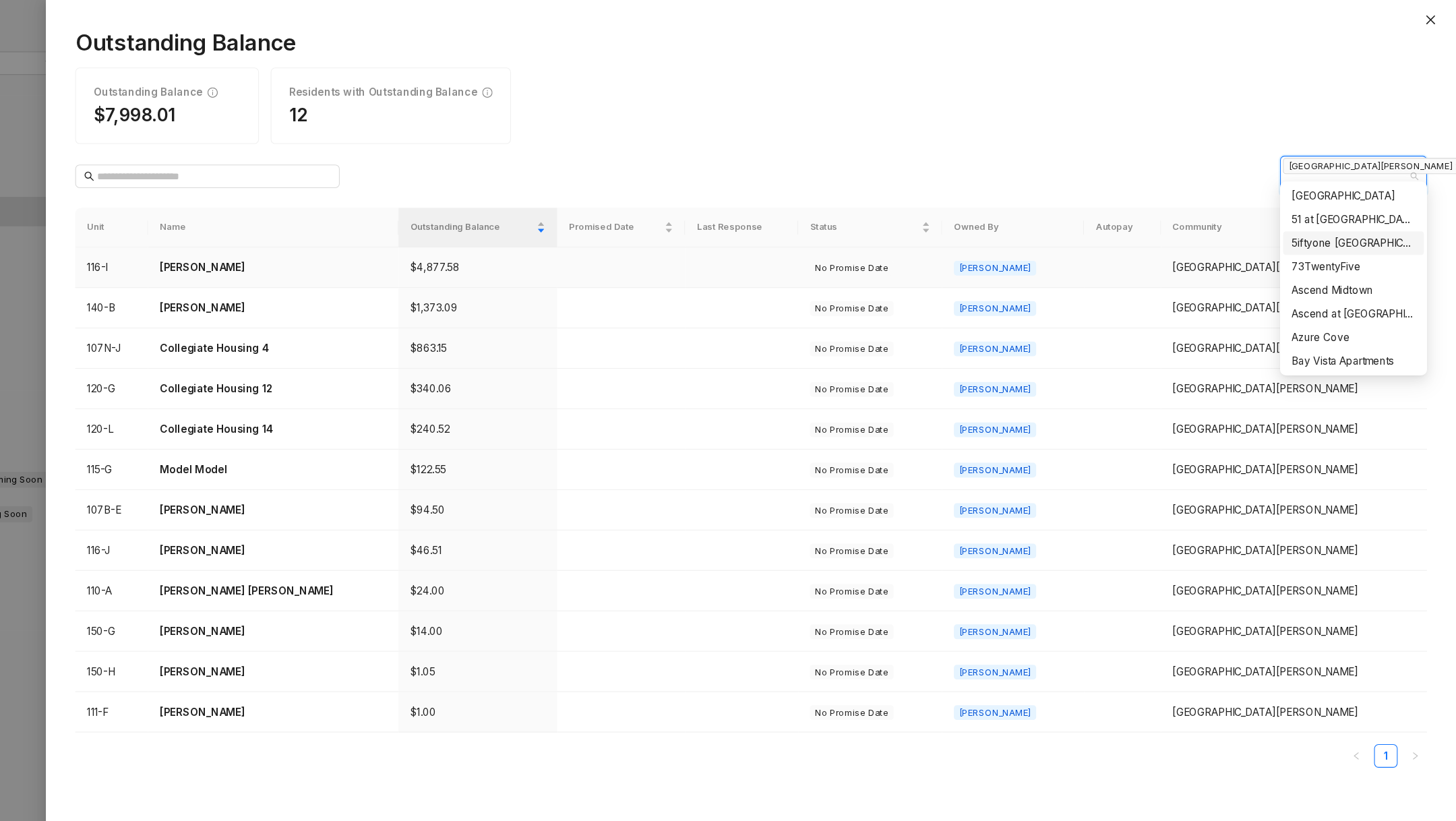
click at [818, 137] on div "Outstanding Balance Outstanding Balance $7,998.01 Residents with Outstanding Ba…" at bounding box center [809, 417] width 1294 height 807
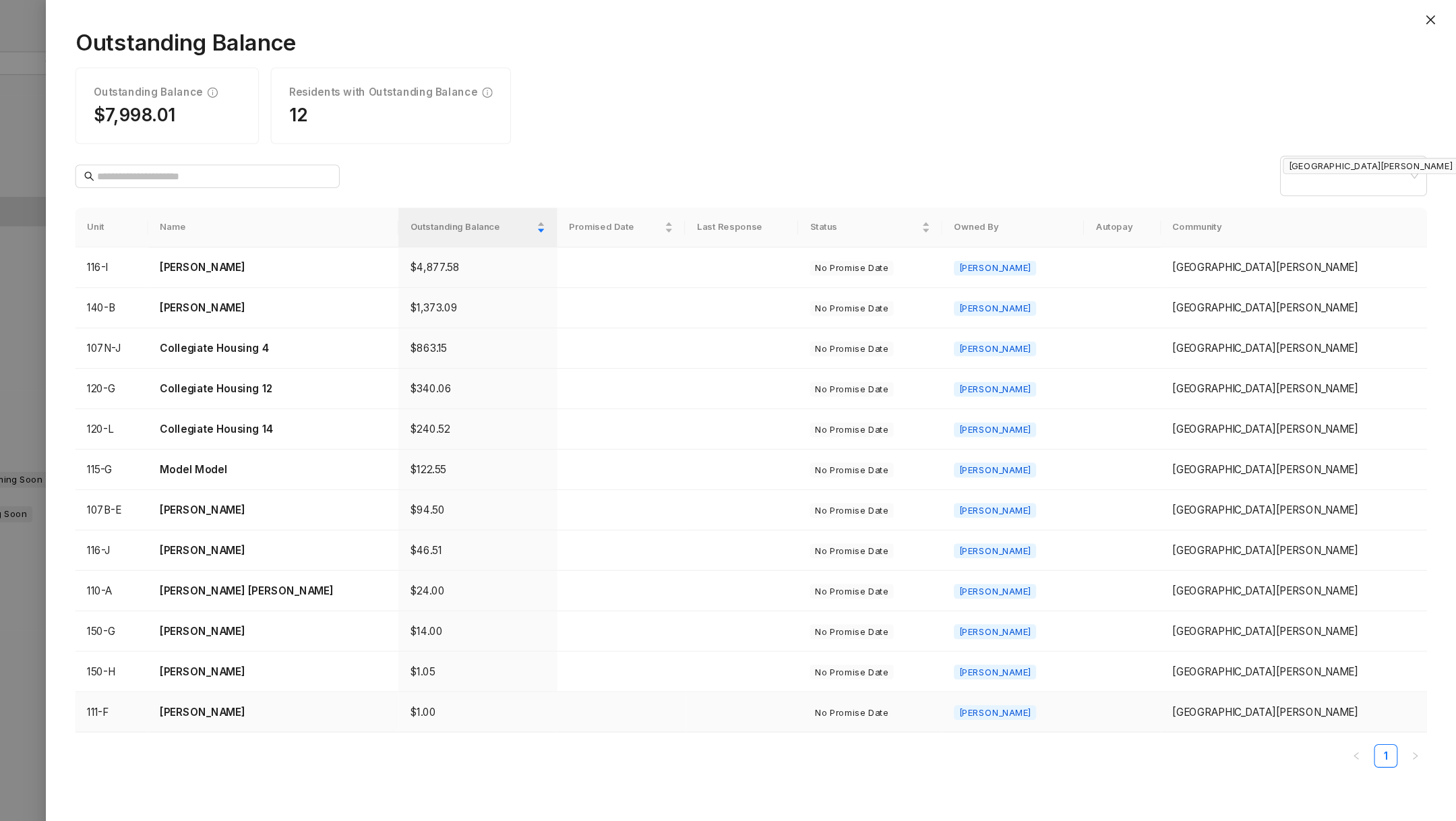
click at [318, 646] on p "[PERSON_NAME]" at bounding box center [371, 653] width 208 height 15
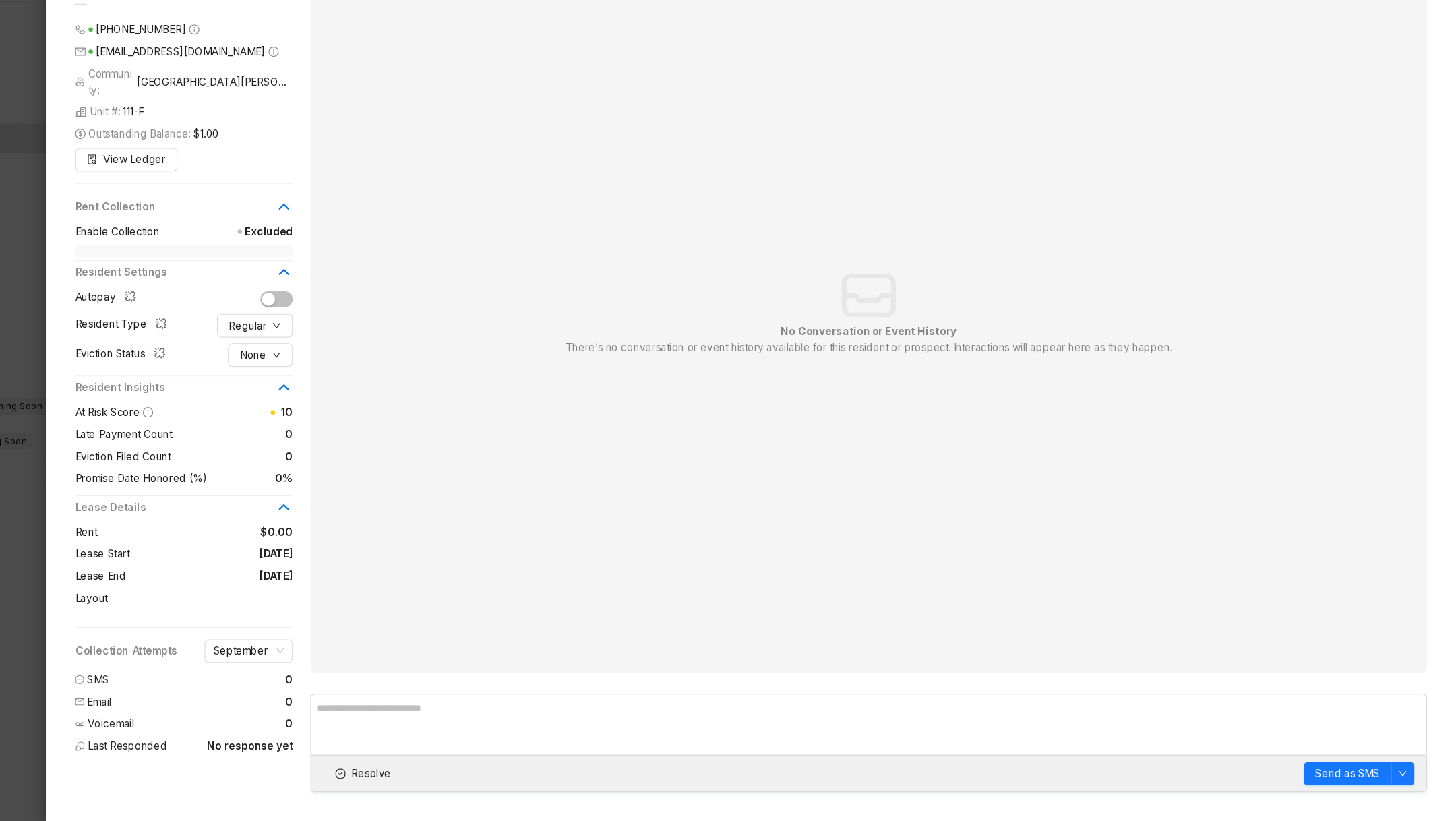
click at [119, 644] on div at bounding box center [728, 410] width 1456 height 821
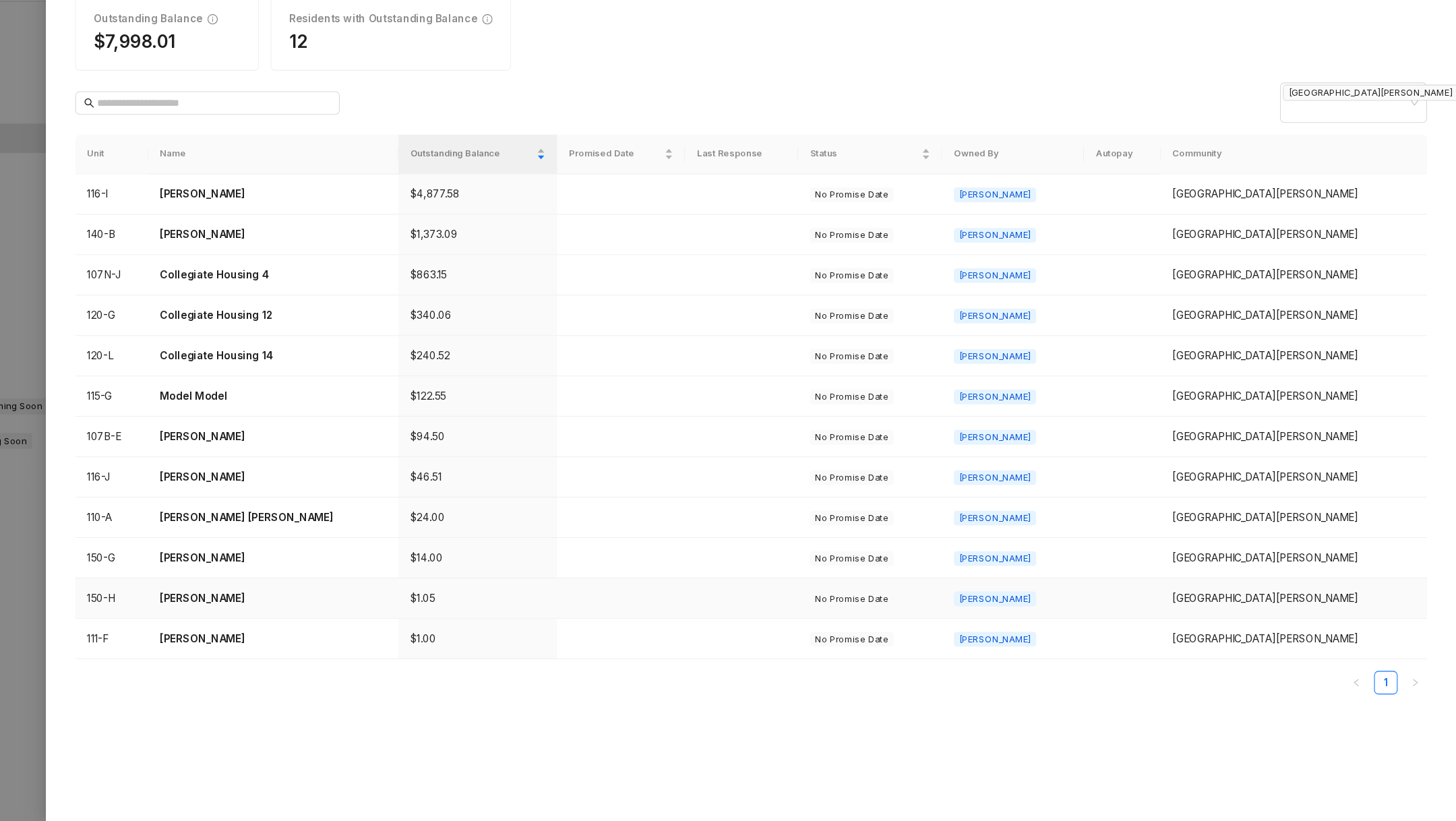
click at [282, 609] on td "[PERSON_NAME]" at bounding box center [371, 616] width 230 height 37
click at [319, 607] on td "[PERSON_NAME]" at bounding box center [371, 616] width 230 height 37
click at [328, 609] on p "[PERSON_NAME]" at bounding box center [371, 616] width 208 height 15
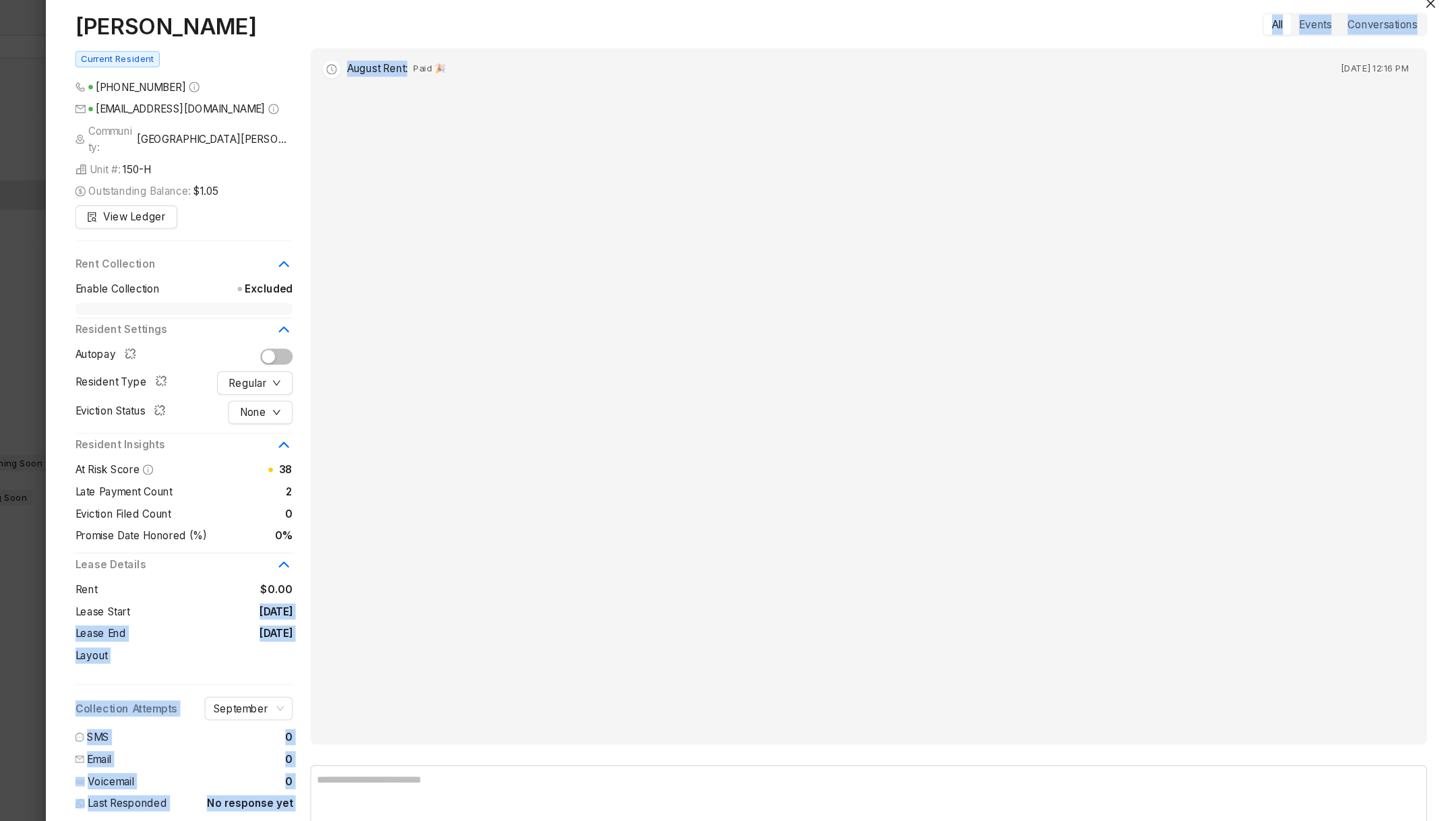
drag, startPoint x: 332, startPoint y: 552, endPoint x: 419, endPoint y: 581, distance: 91.7
click at [419, 581] on div "[PERSON_NAME] Current Resident [PHONE_NUMBER] [EMAIL_ADDRESS][DOMAIN_NAME] Comm…" at bounding box center [809, 417] width 1240 height 781
click at [418, 581] on div "August Rent : Paid 🎉 [DATE] 12:16 PM" at bounding box center [917, 379] width 1025 height 639
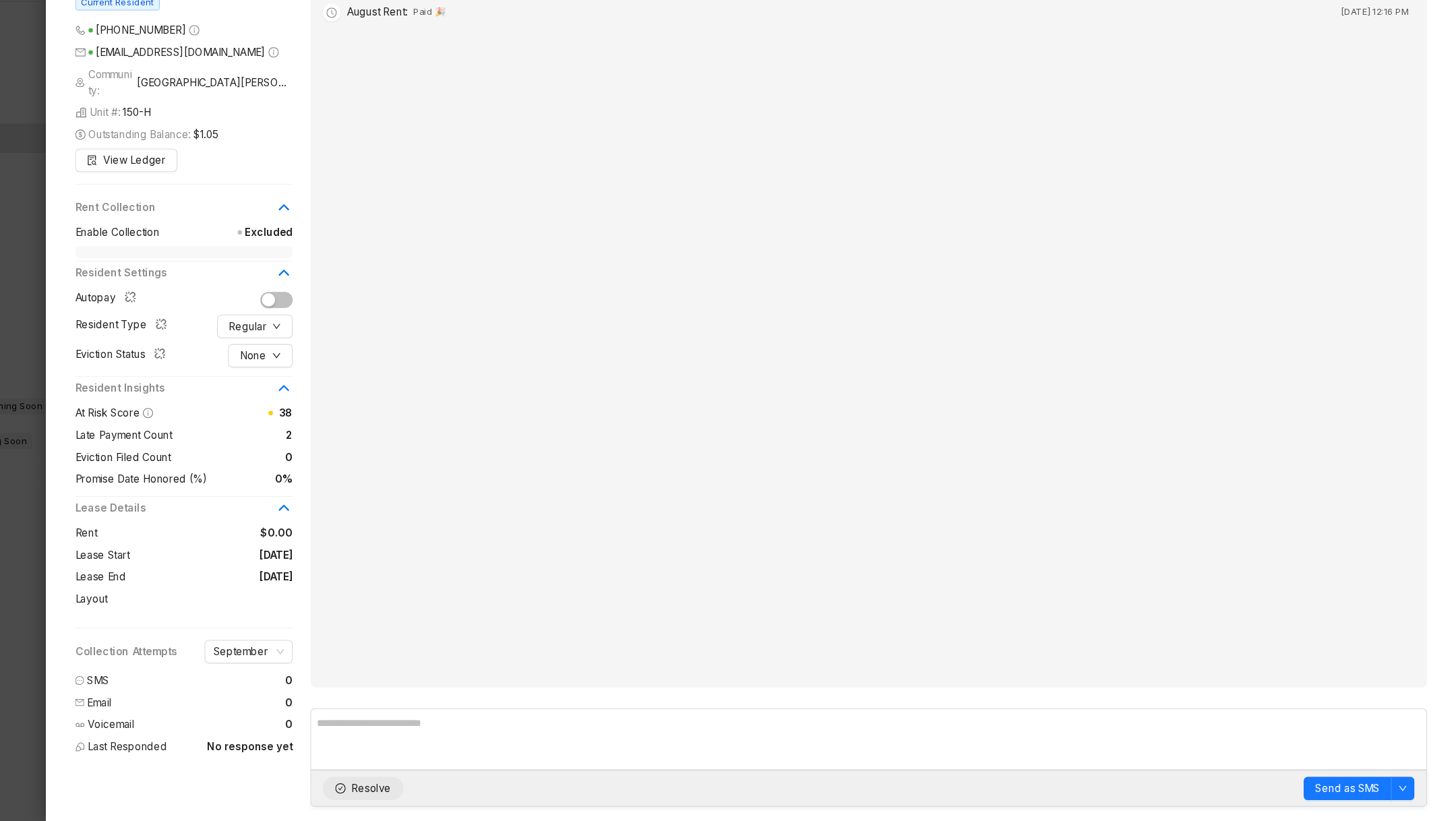
click at [452, 793] on span "Resolve" at bounding box center [460, 791] width 36 height 15
click at [123, 742] on div at bounding box center [728, 410] width 1456 height 821
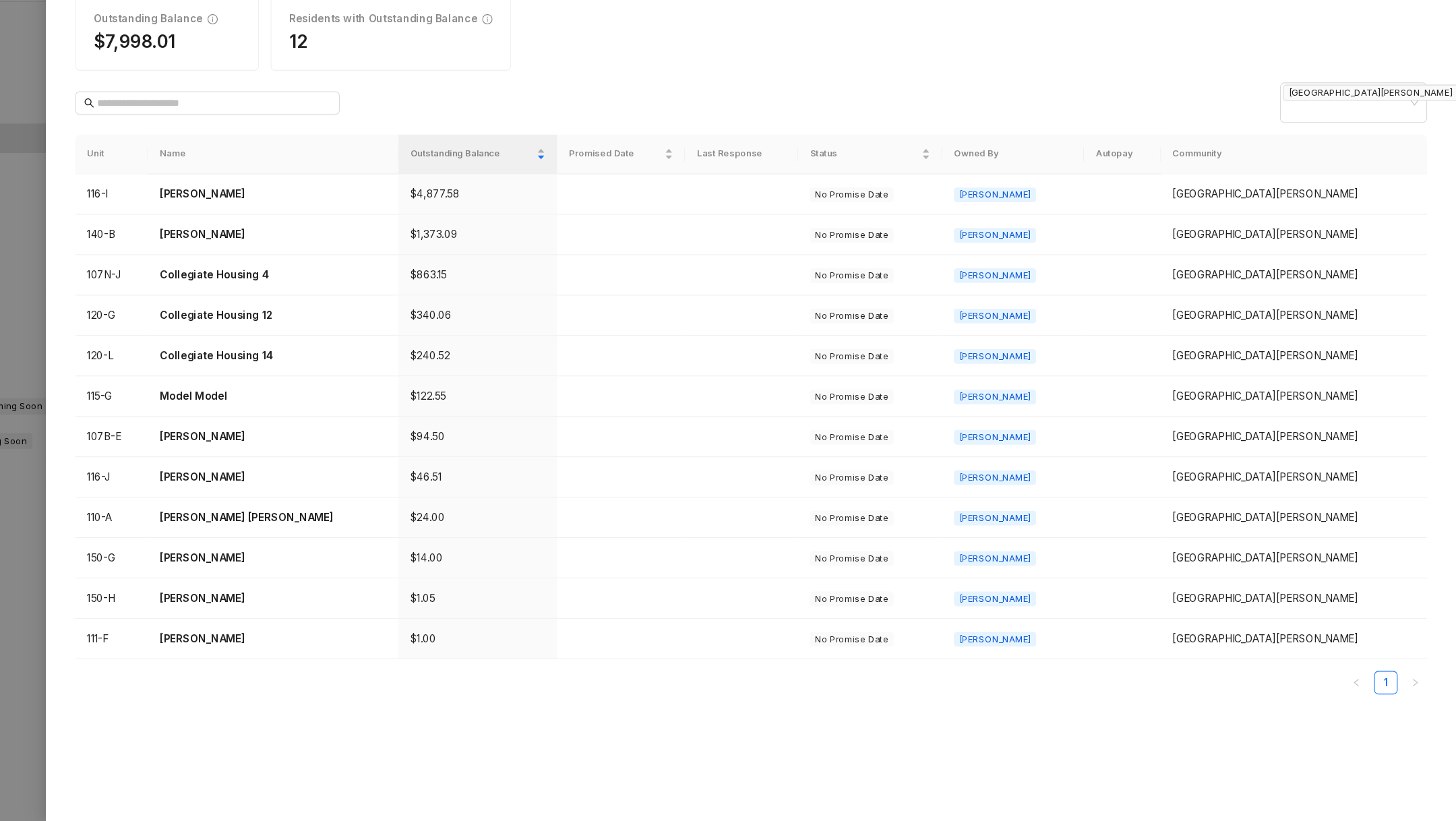
click at [122, 818] on div at bounding box center [728, 410] width 1456 height 821
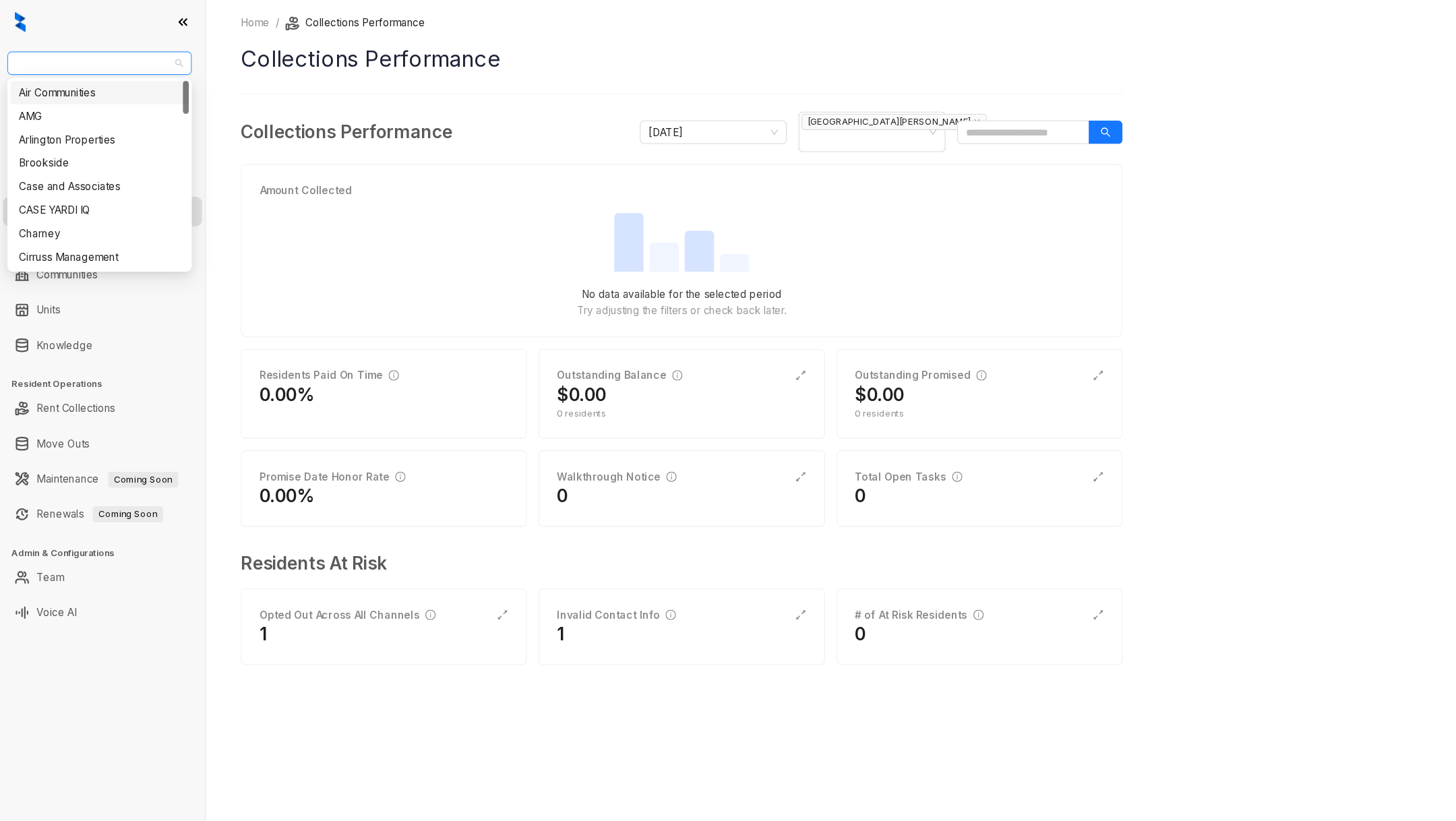
click at [82, 49] on span "RR Living" at bounding box center [91, 58] width 153 height 21
type input "***"
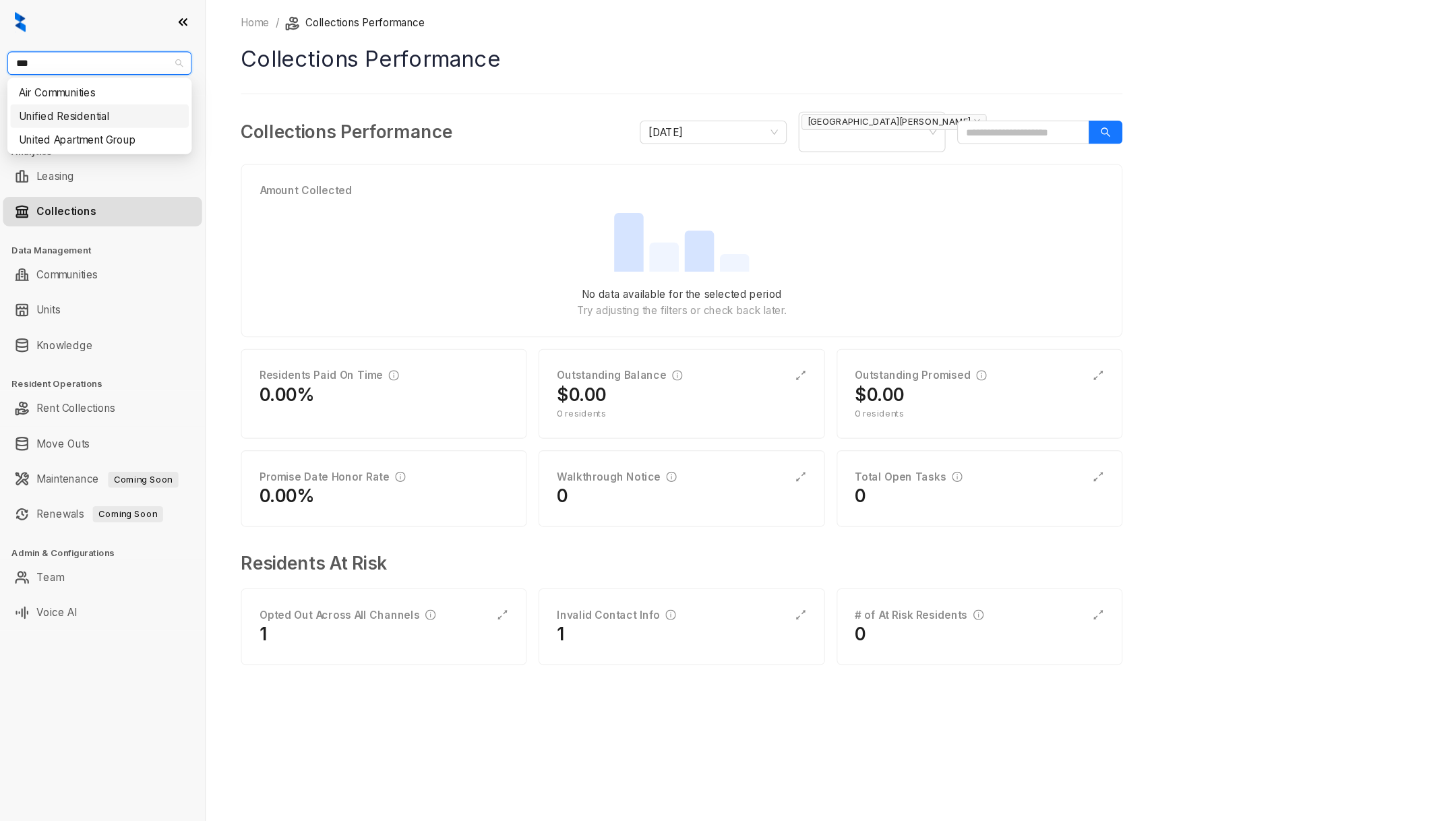
click at [80, 106] on div "Unified Residential" at bounding box center [92, 107] width 148 height 15
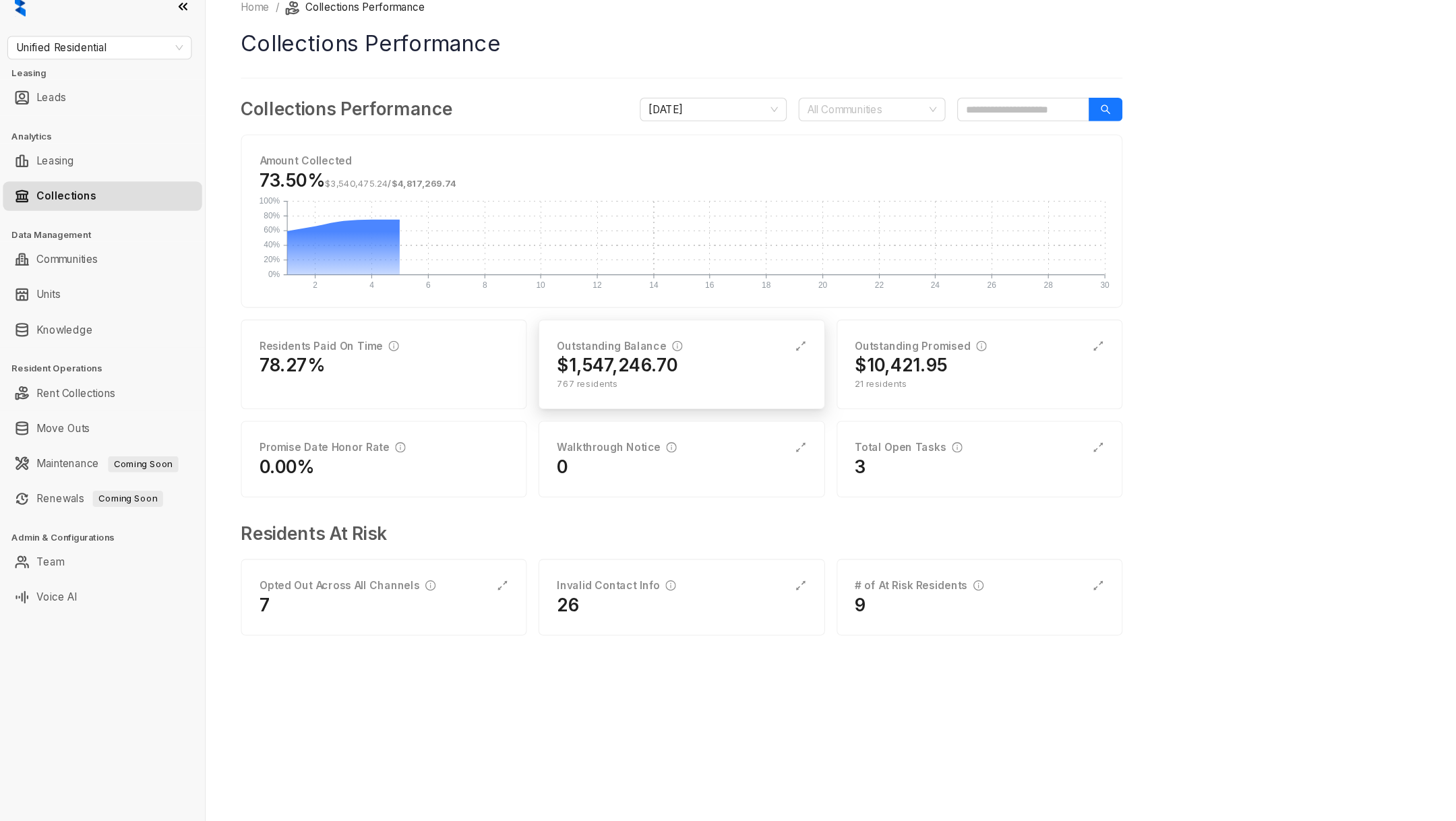
click at [570, 333] on div "Outstanding Balance" at bounding box center [568, 332] width 115 height 15
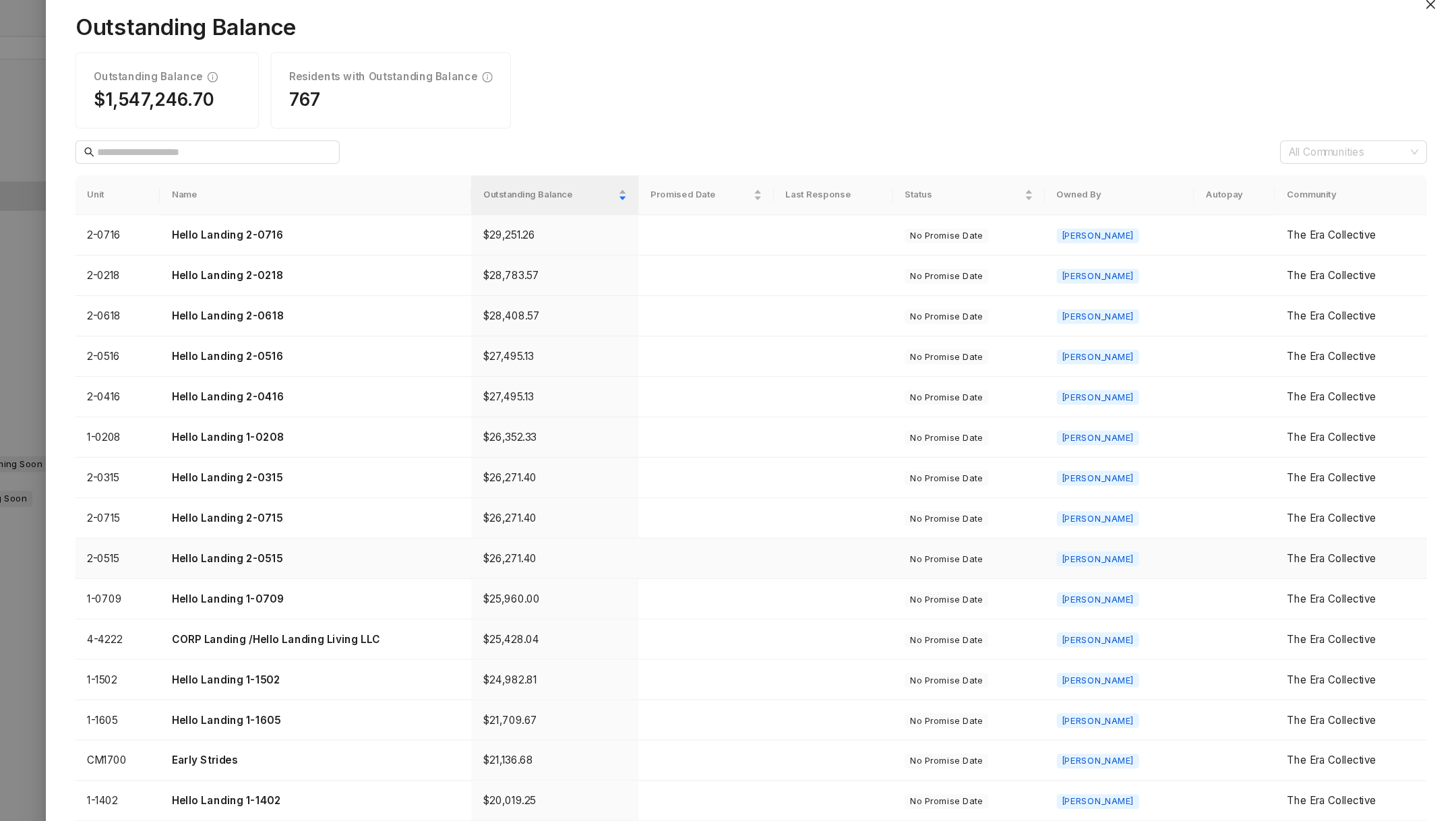
scroll to position [173, 0]
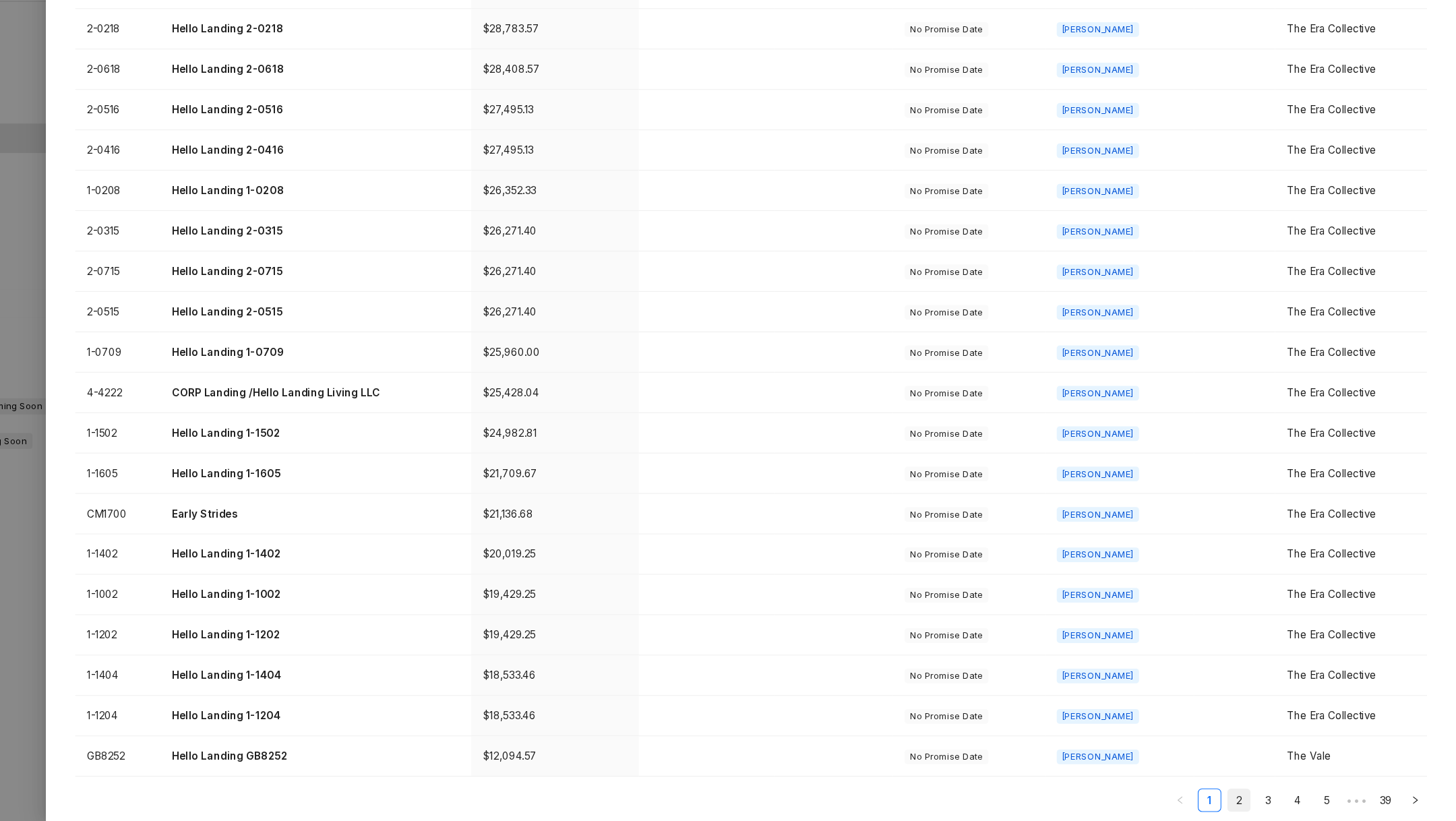
click at [1252, 801] on link "2" at bounding box center [1257, 802] width 21 height 21
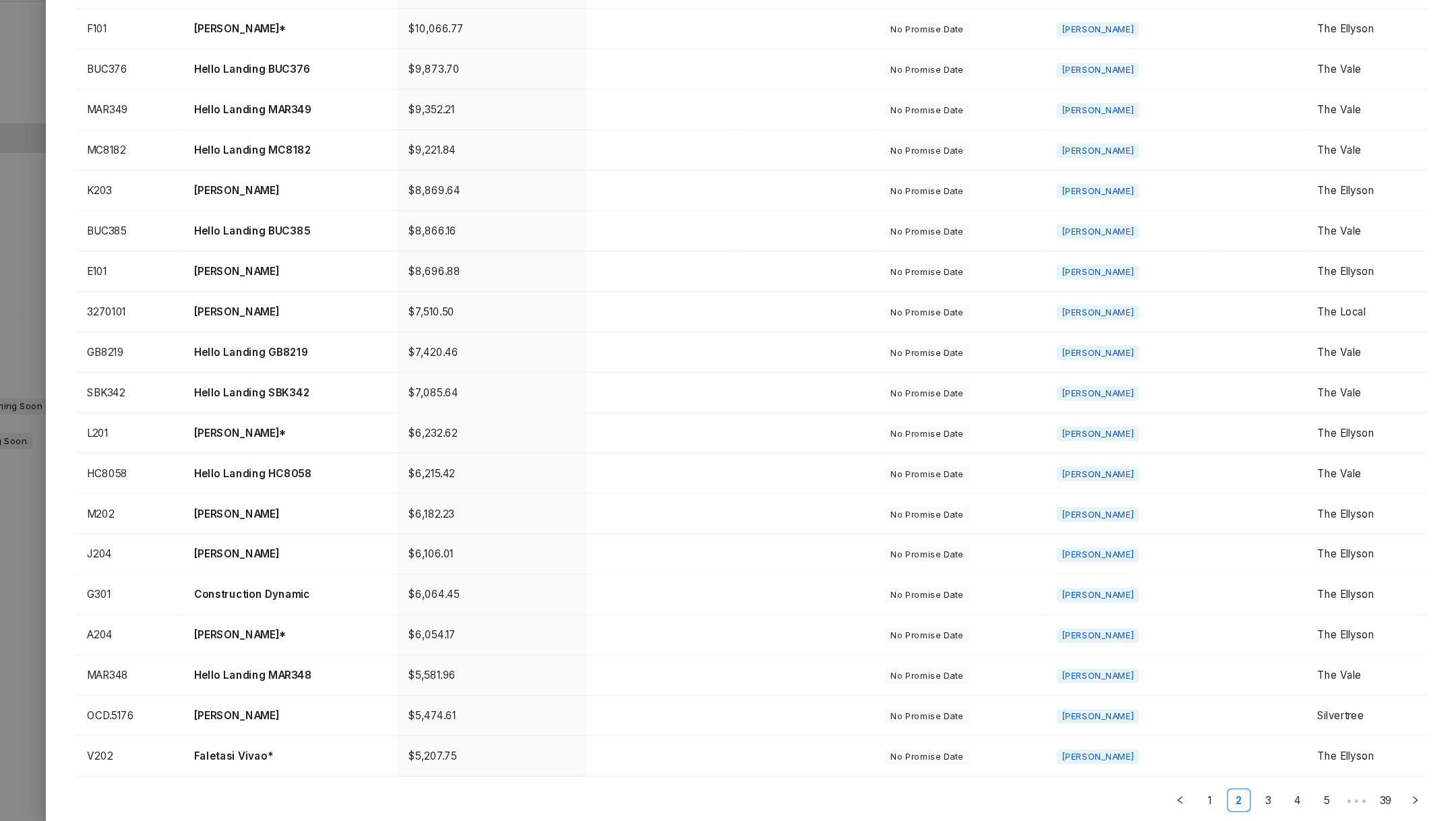
click at [1285, 797] on link "3" at bounding box center [1284, 802] width 21 height 21
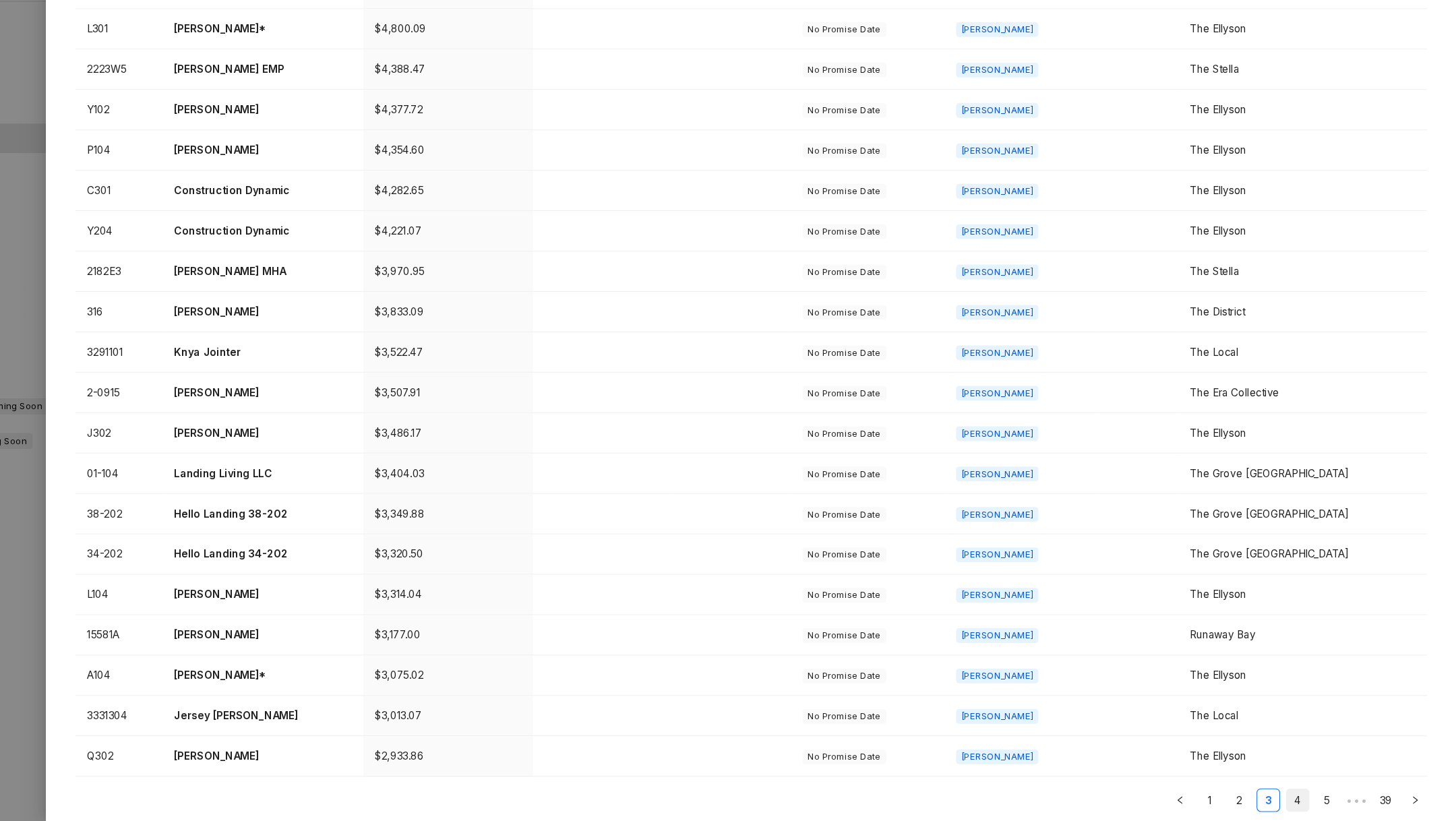
click at [1314, 792] on link "4" at bounding box center [1311, 802] width 21 height 21
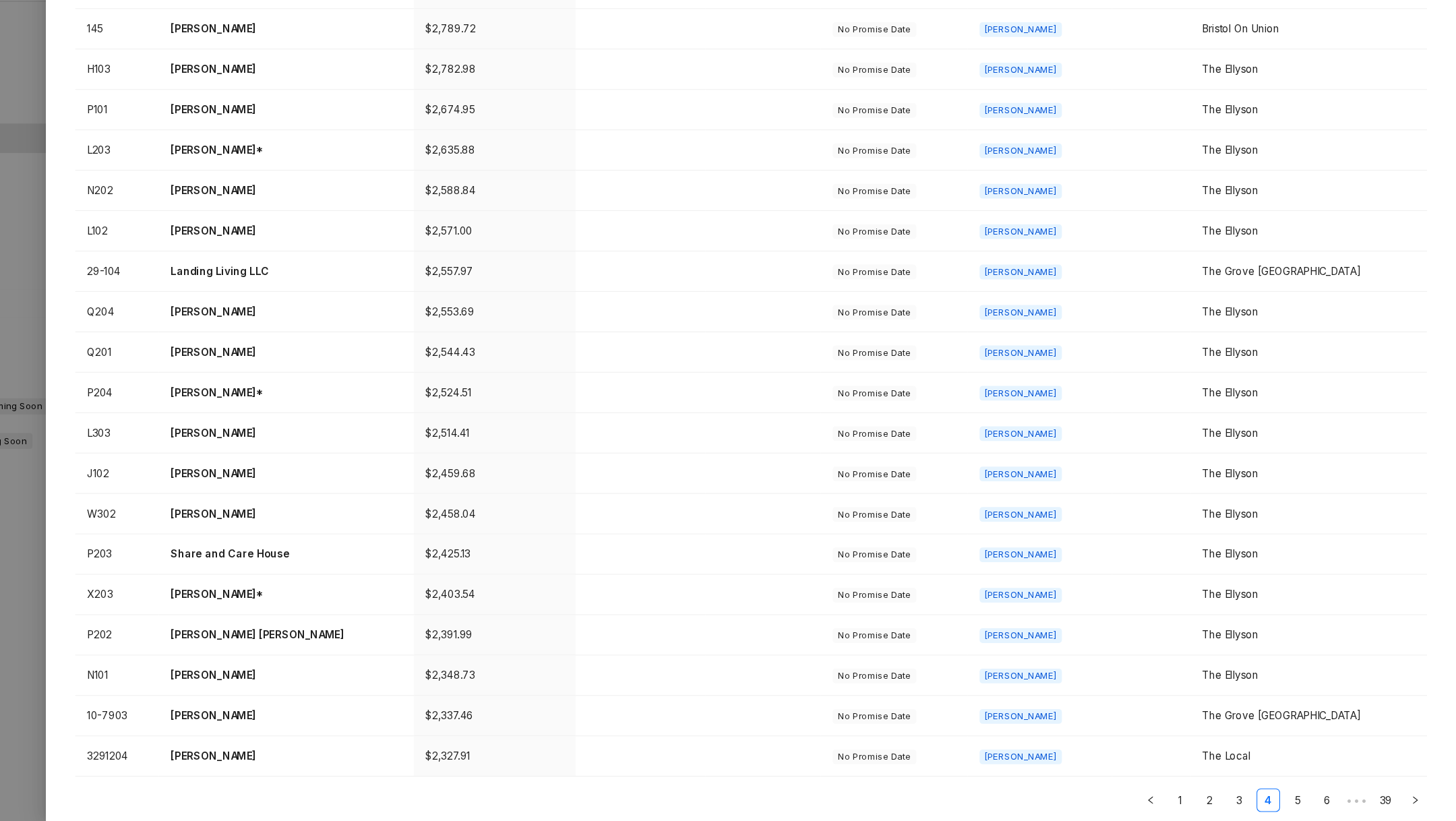
click at [153, 673] on div at bounding box center [728, 410] width 1456 height 821
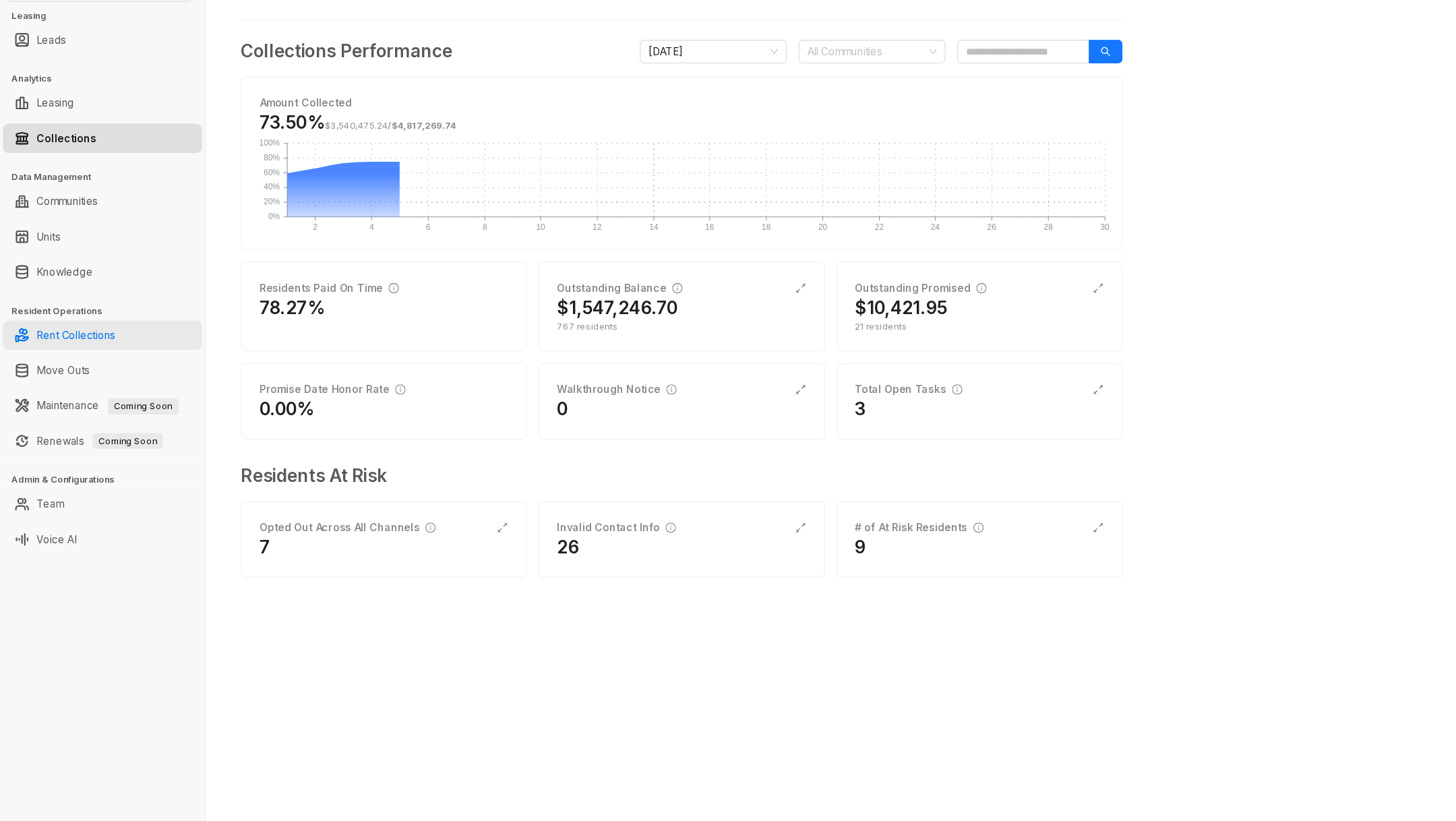
click at [84, 379] on link "Rent Collections" at bounding box center [69, 375] width 72 height 27
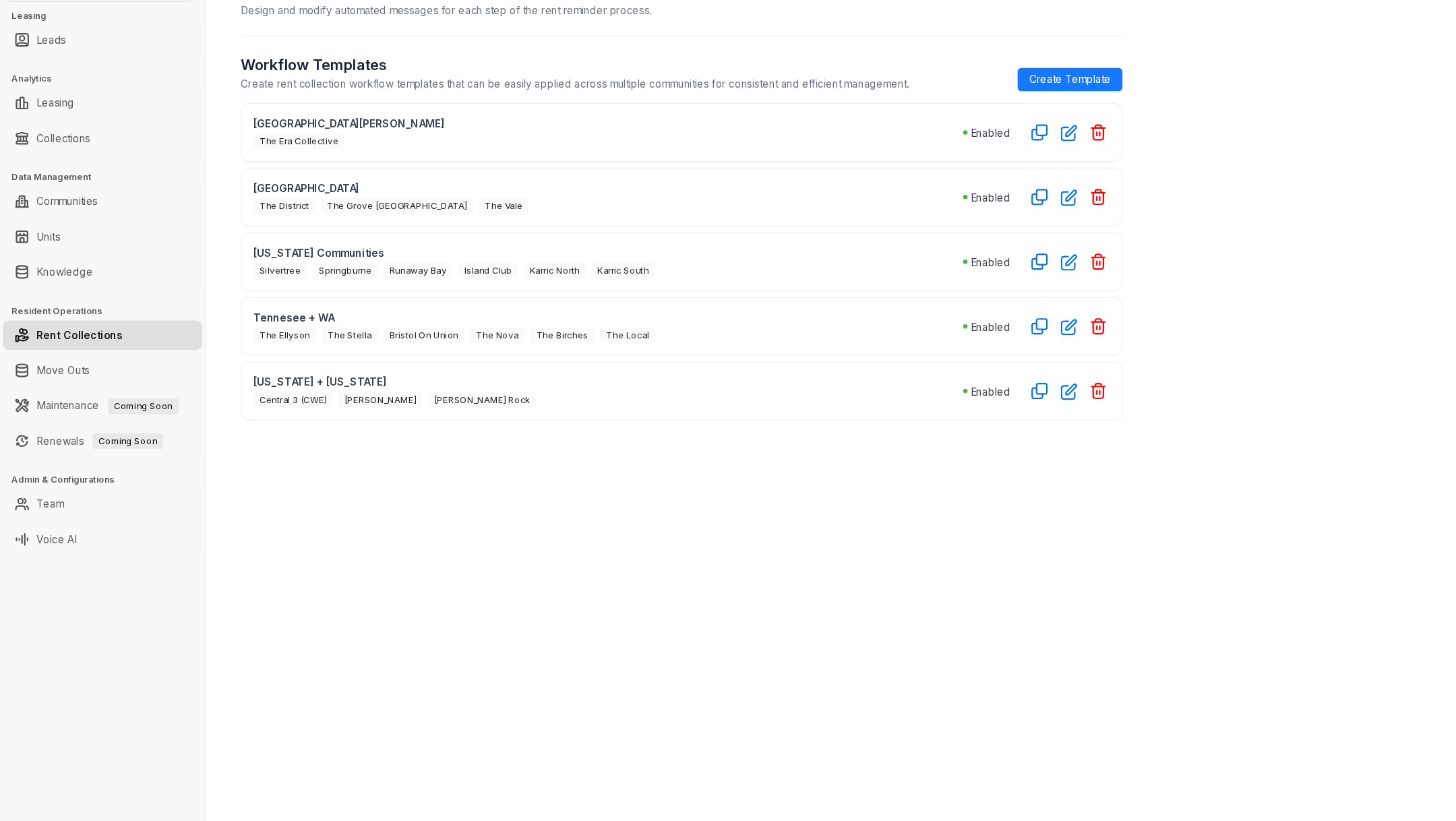
click at [239, 368] on span "The Ellyson" at bounding box center [262, 375] width 58 height 15
drag, startPoint x: 239, startPoint y: 364, endPoint x: 519, endPoint y: 367, distance: 280.0
click at [520, 367] on div "The Ellyson The Stella Bristol On Union The Nova The Birches The Local" at bounding box center [558, 374] width 651 height 17
click at [519, 368] on span "The Birches" at bounding box center [516, 375] width 59 height 15
click at [468, 358] on p "Tennesee + WA" at bounding box center [558, 358] width 651 height 14
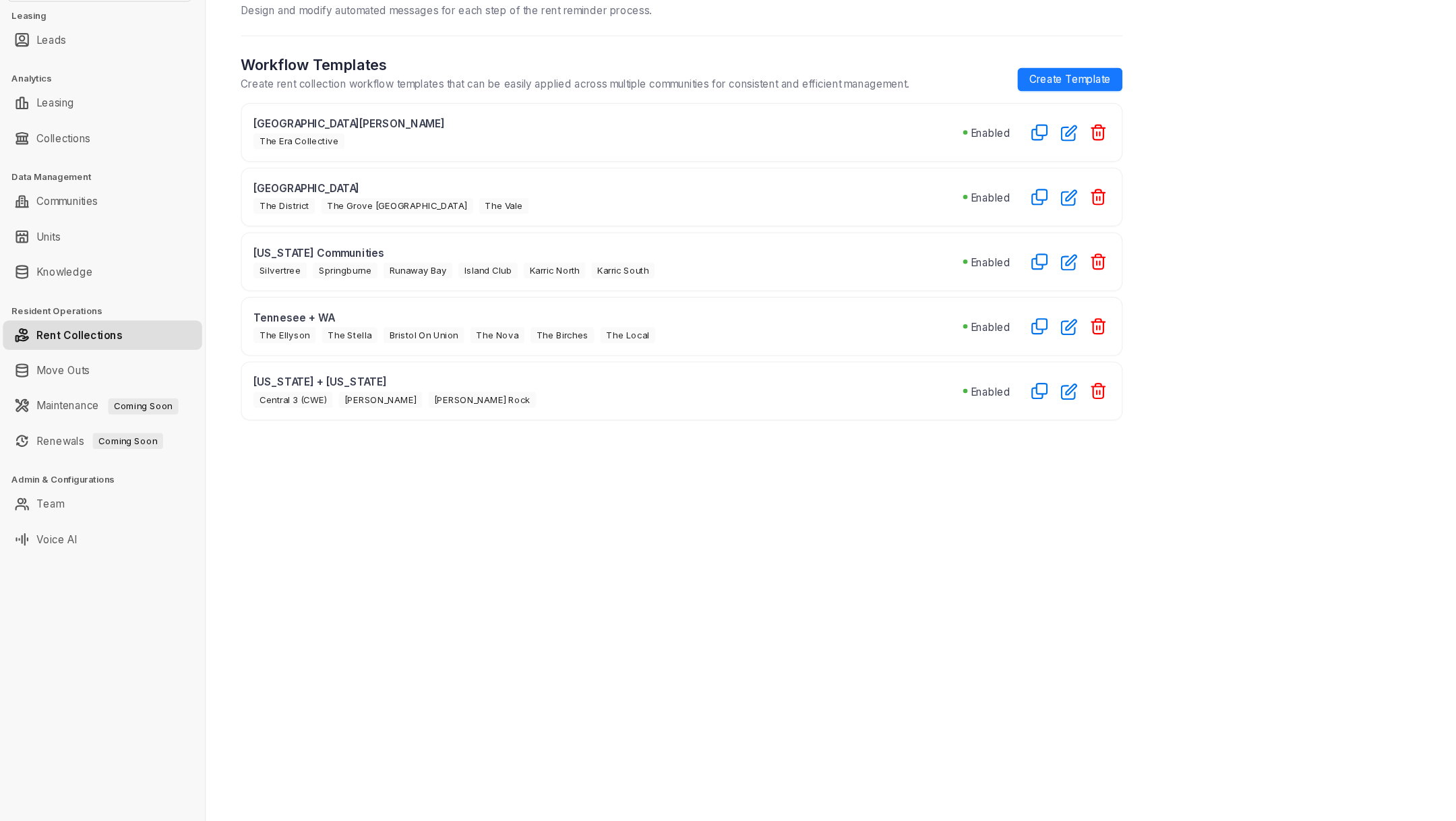
click at [469, 358] on p "Tennesee + WA" at bounding box center [558, 358] width 651 height 14
click at [83, 181] on link "Collections" at bounding box center [58, 194] width 49 height 27
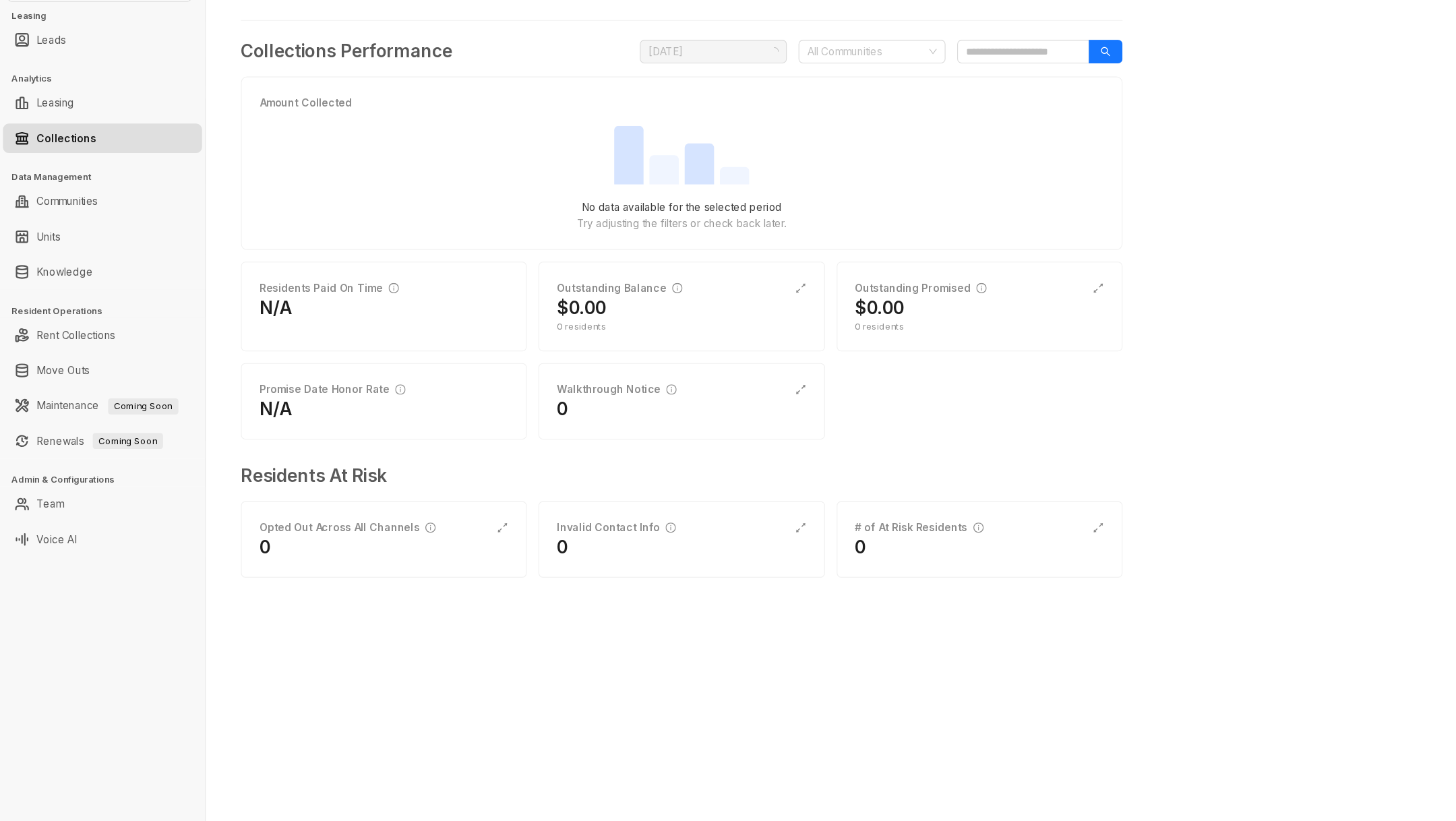
click at [88, 190] on link "Collections" at bounding box center [61, 194] width 55 height 27
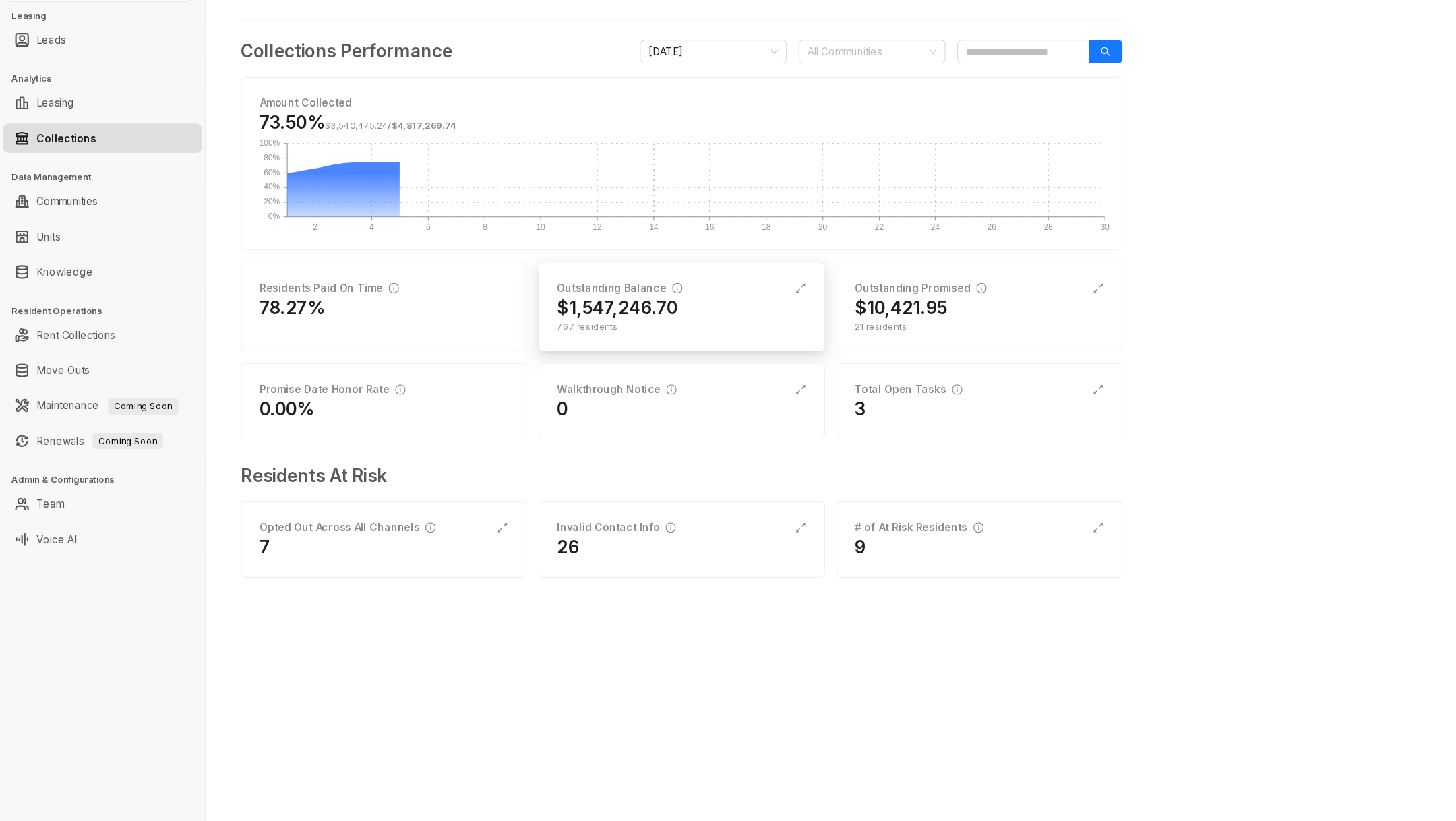
click at [738, 325] on div "Outstanding Balance" at bounding box center [625, 332] width 229 height 15
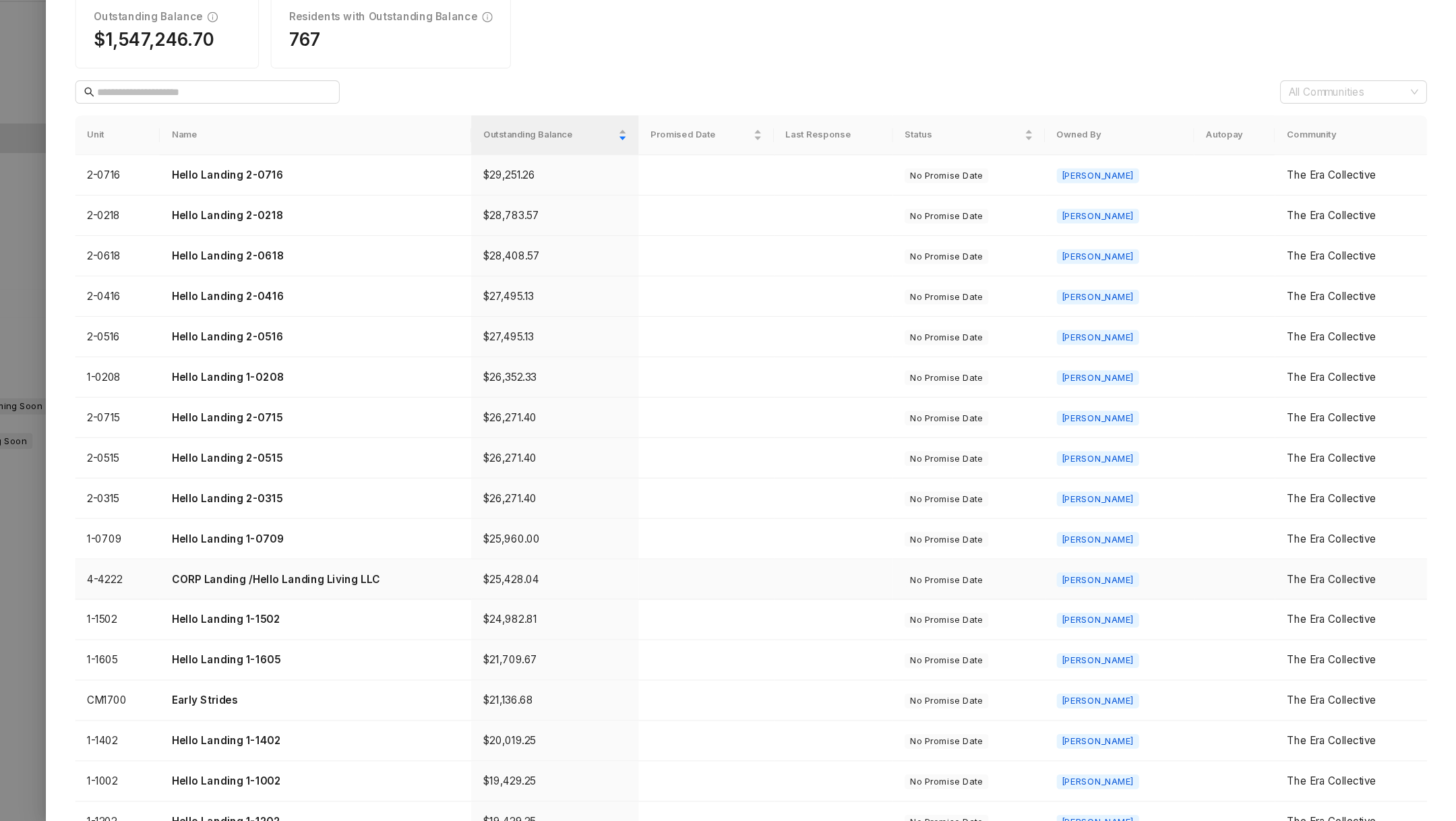
scroll to position [173, 0]
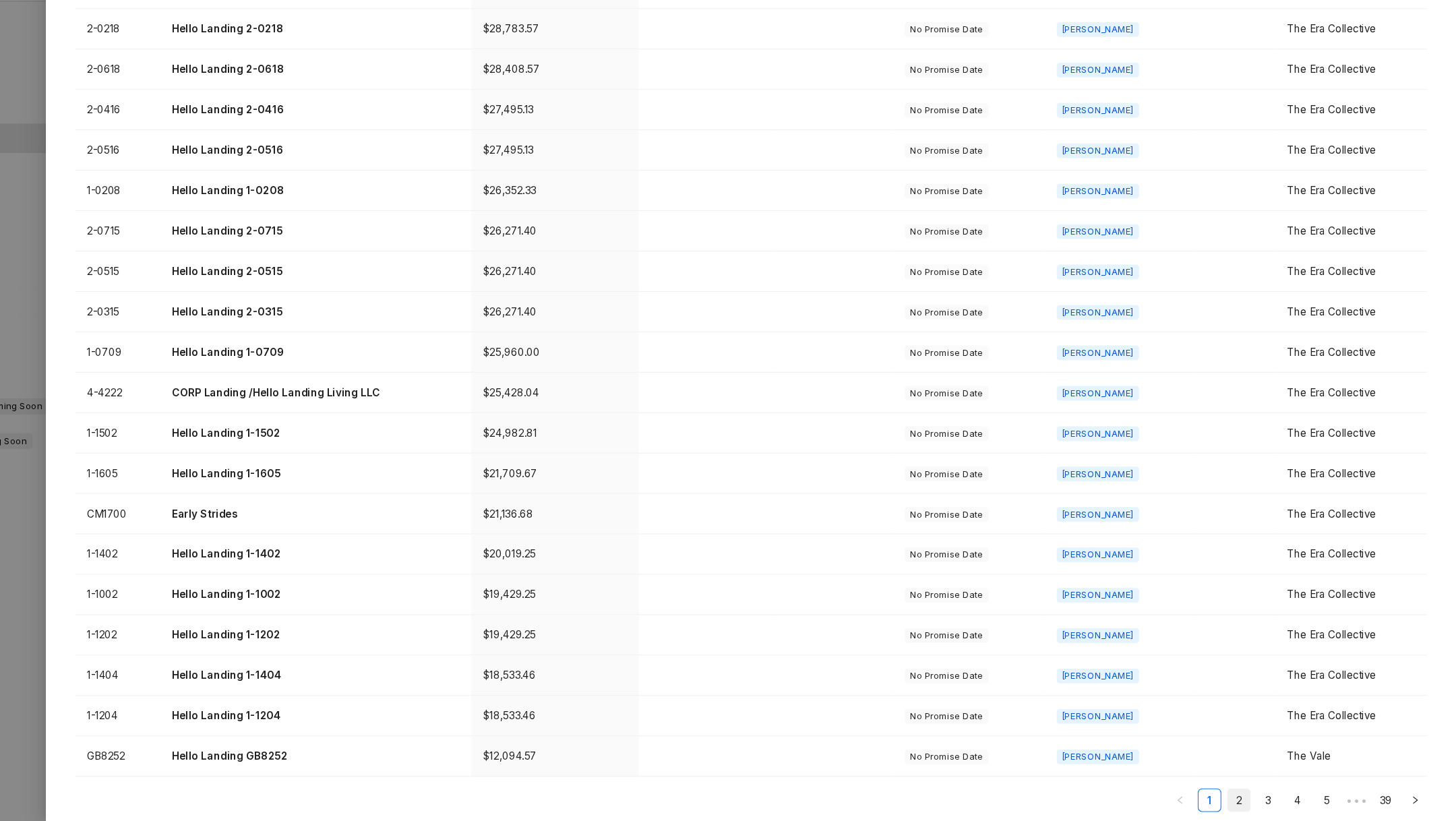
click at [1256, 798] on link "2" at bounding box center [1257, 802] width 21 height 21
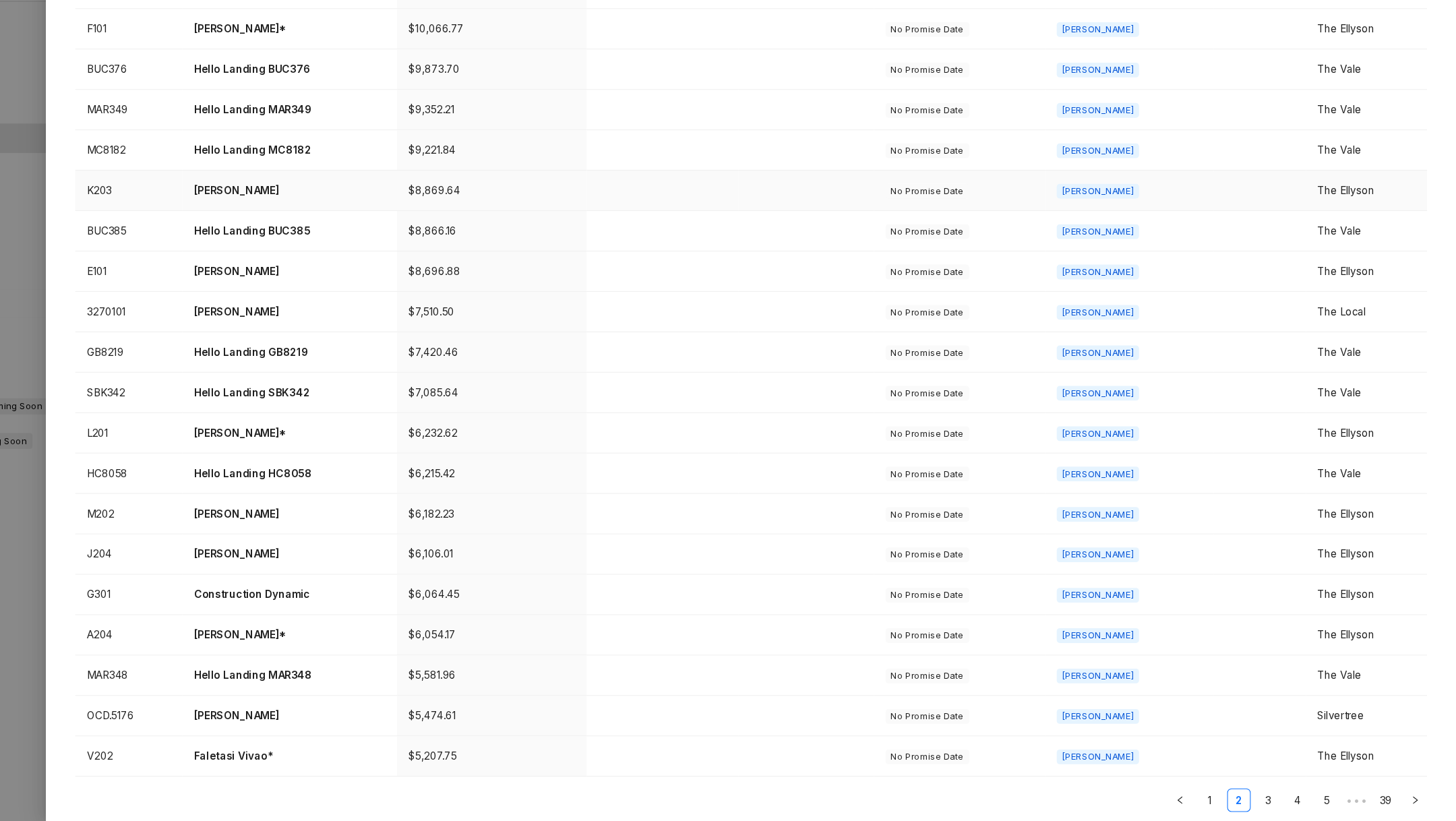
click at [1235, 236] on td at bounding box center [1276, 242] width 84 height 37
click at [349, 251] on td "Breonna Gist" at bounding box center [386, 242] width 197 height 37
click at [325, 243] on p "Breonna Gist" at bounding box center [386, 242] width 176 height 15
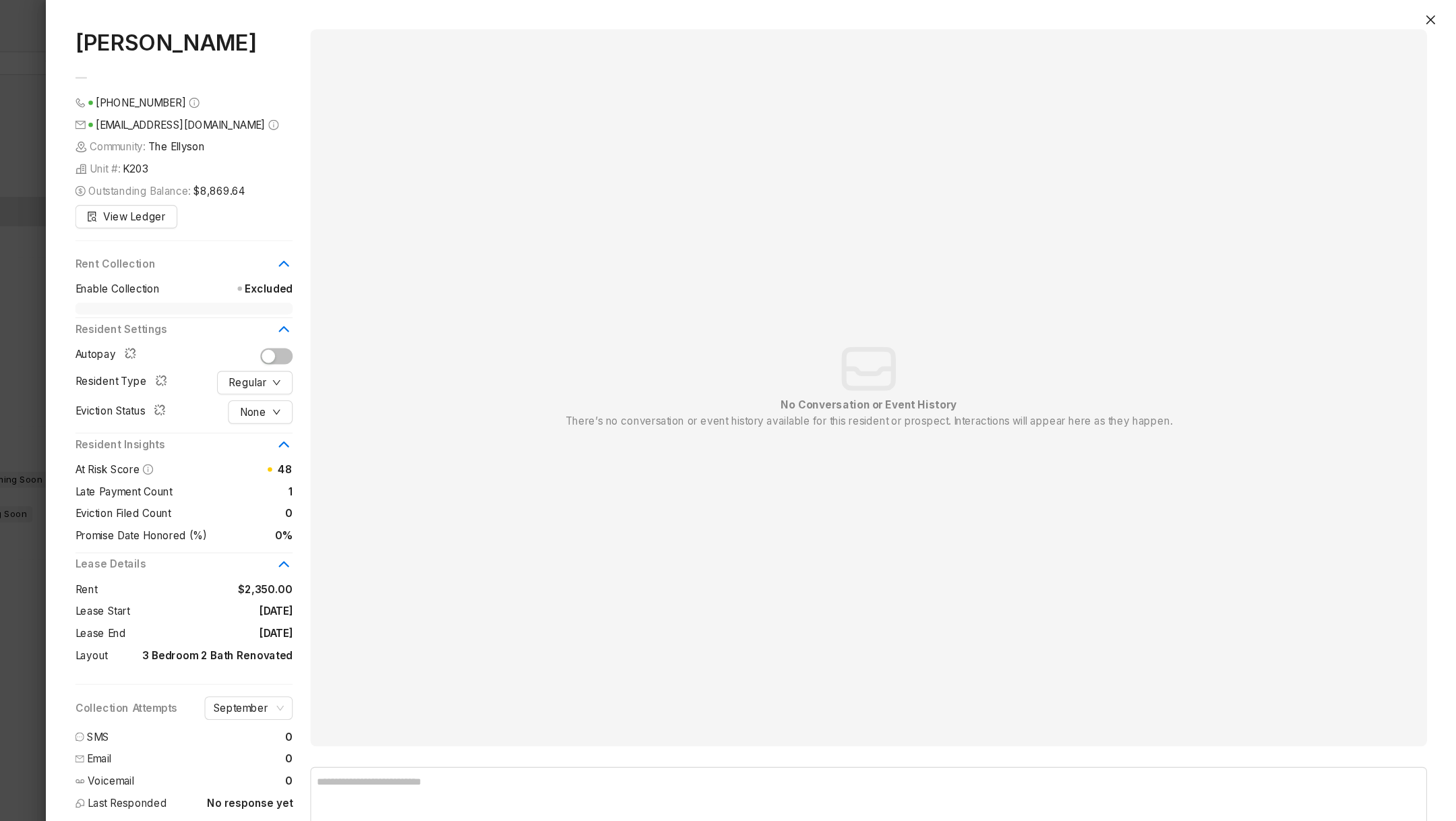
click at [123, 540] on div at bounding box center [728, 410] width 1456 height 821
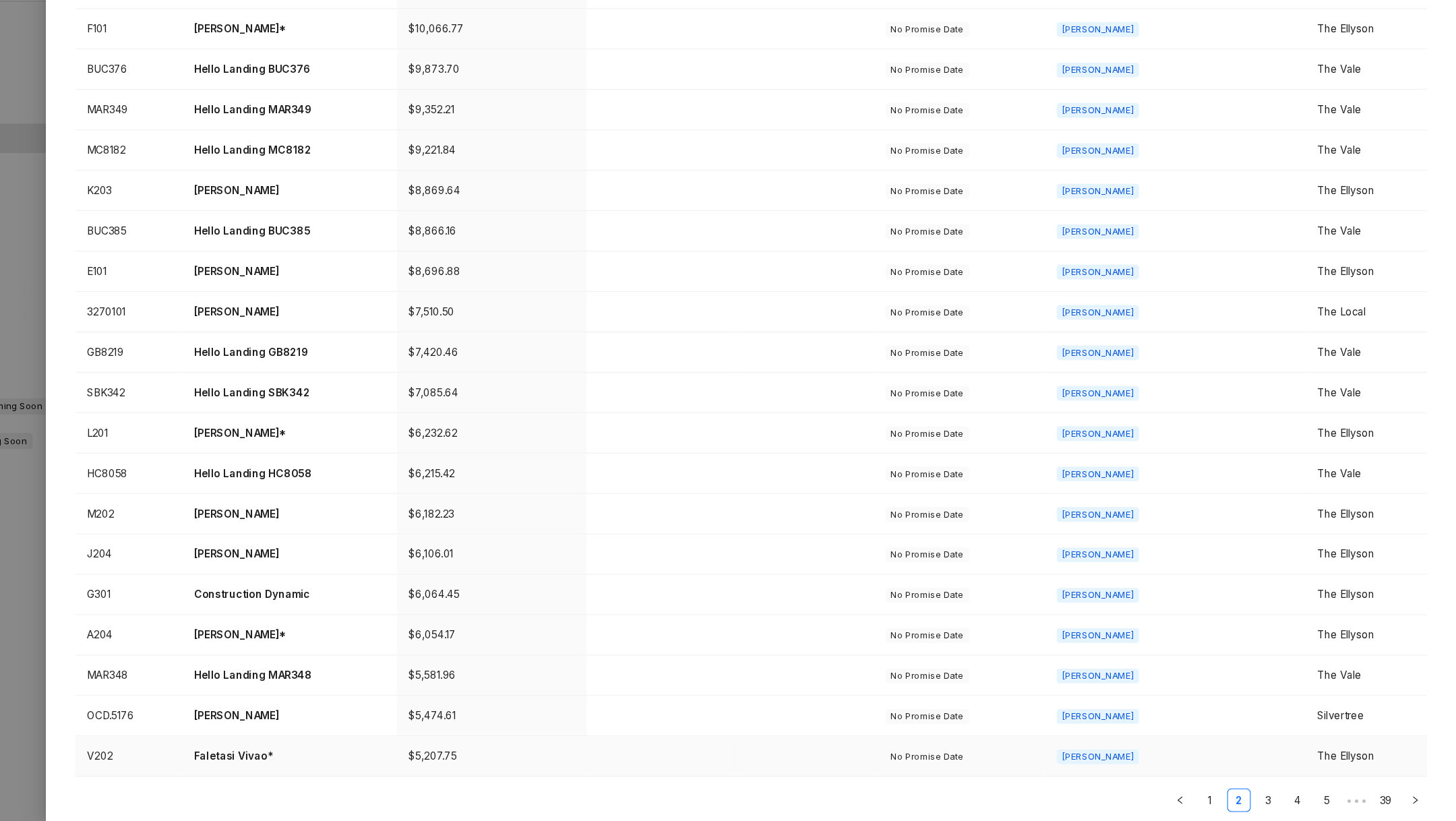
click at [318, 761] on p "Faletasi Vivao*" at bounding box center [386, 761] width 176 height 15
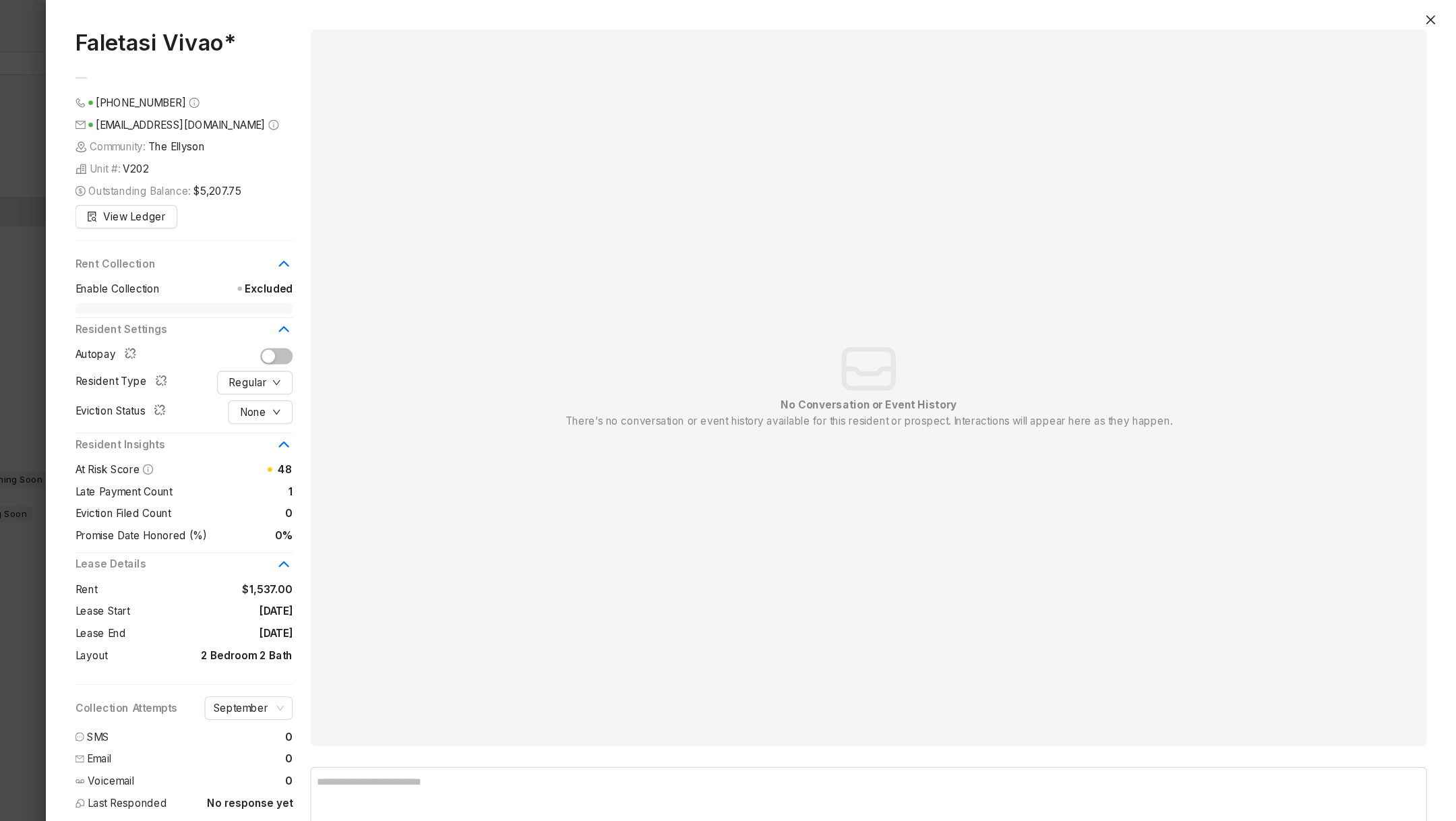
click at [1442, 16] on div "Faletasi Vivao* (808) 741 1543 noahatonio120115@gmail.com Community: The Ellyso…" at bounding box center [809, 417] width 1294 height 807
click at [1441, 16] on div "Faletasi Vivao* (808) 741 1543 noahatonio120115@gmail.com Community: The Ellyso…" at bounding box center [809, 417] width 1294 height 807
click at [1427, 25] on button "Close" at bounding box center [1433, 18] width 16 height 16
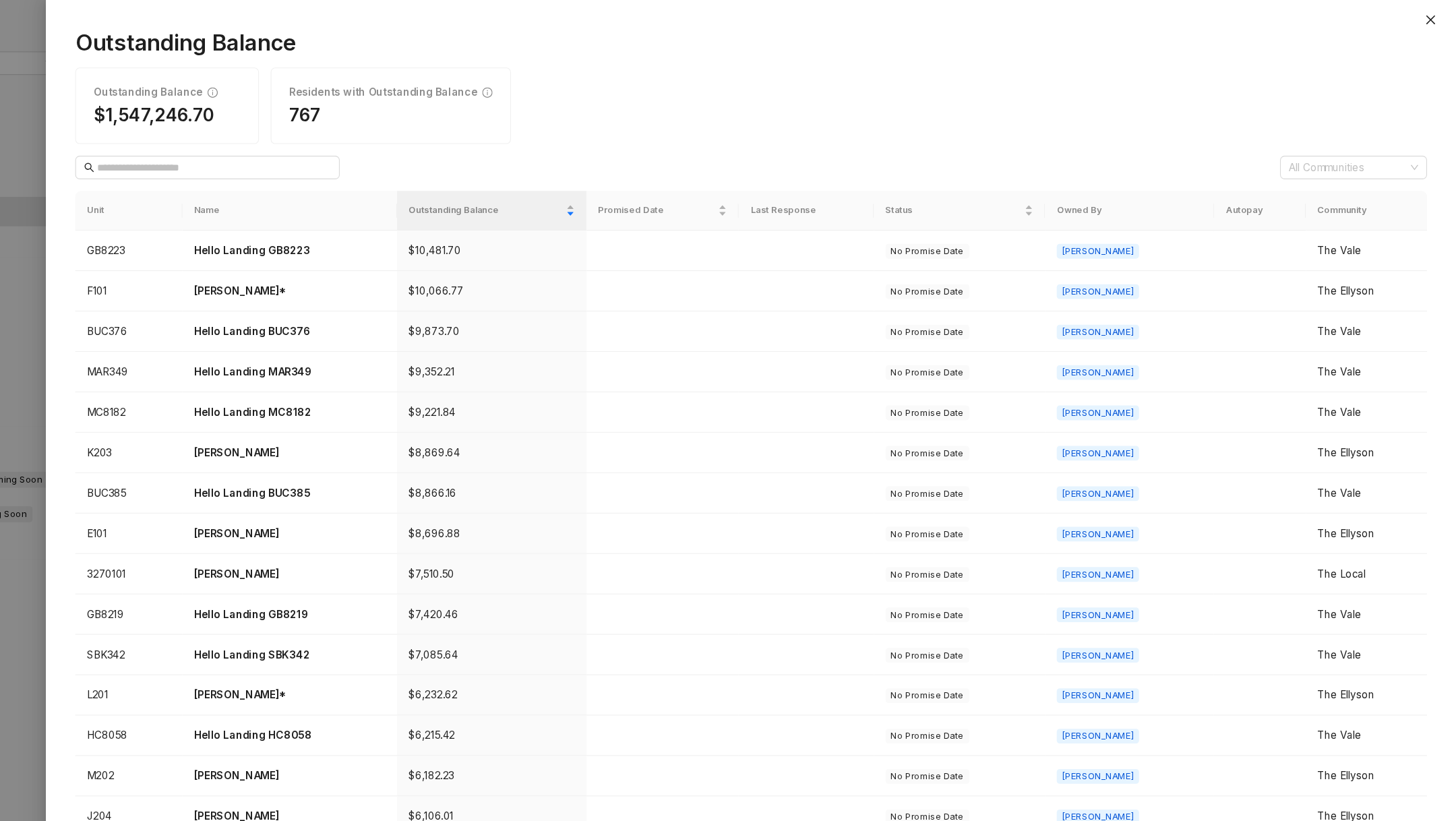
click at [147, 186] on div at bounding box center [728, 410] width 1456 height 821
